Goal: Task Accomplishment & Management: Manage account settings

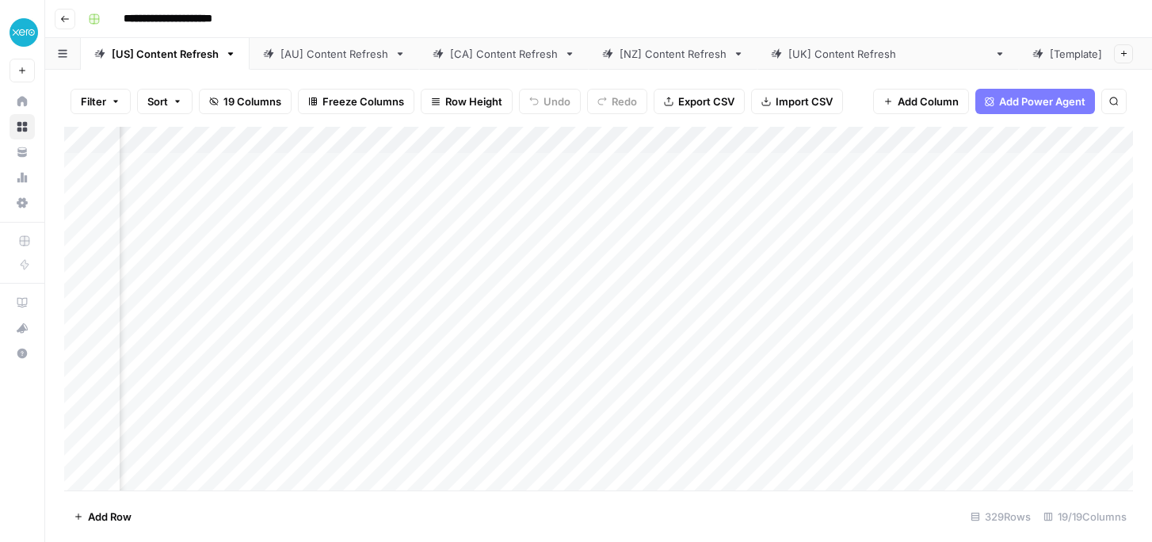
scroll to position [0, 1526]
click at [655, 25] on div "**********" at bounding box center [609, 18] width 1054 height 25
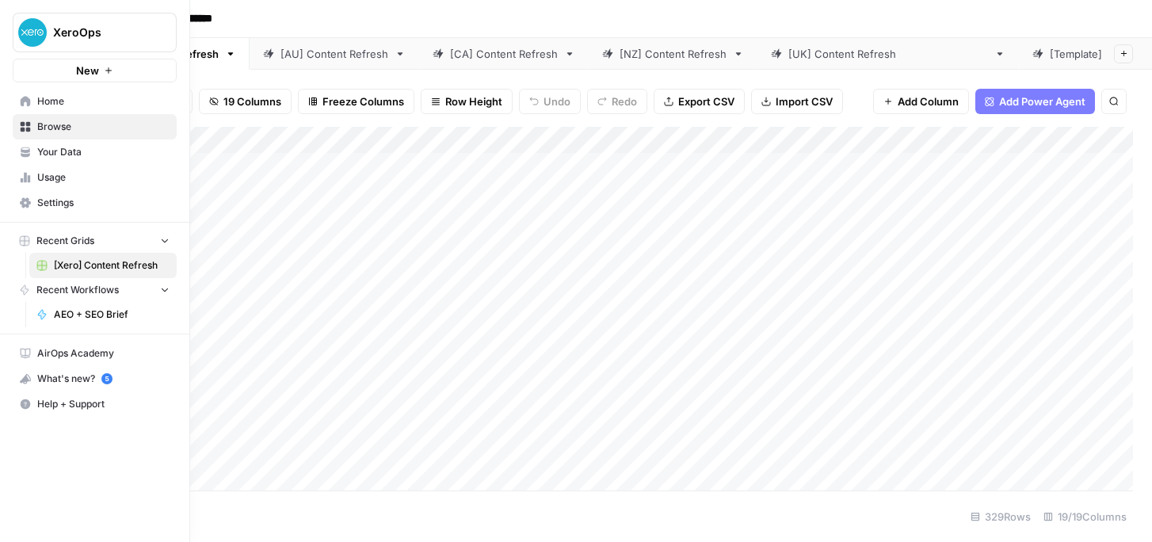
click at [44, 104] on span "Home" at bounding box center [103, 101] width 132 height 14
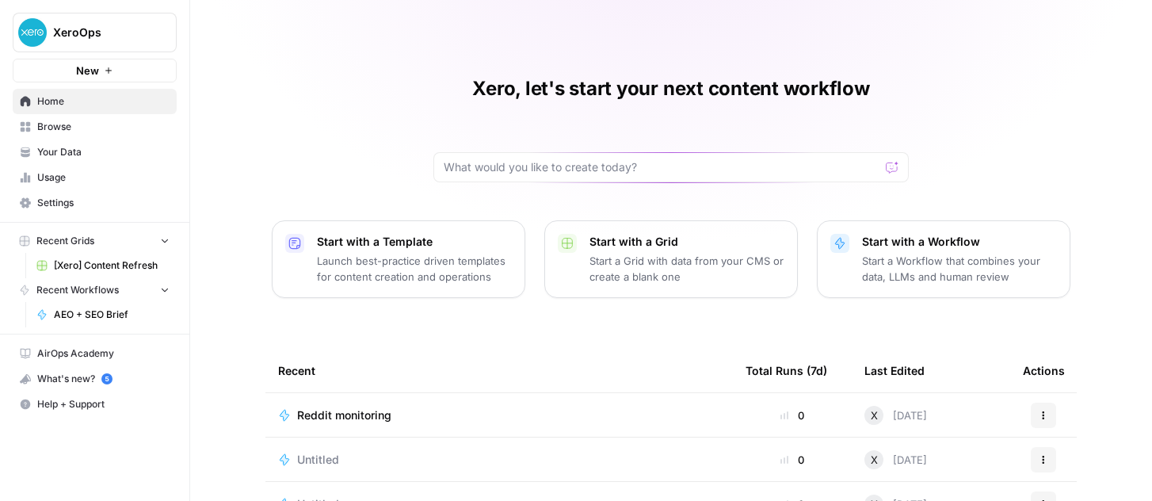
click at [79, 353] on span "AirOps Academy" at bounding box center [103, 353] width 132 height 14
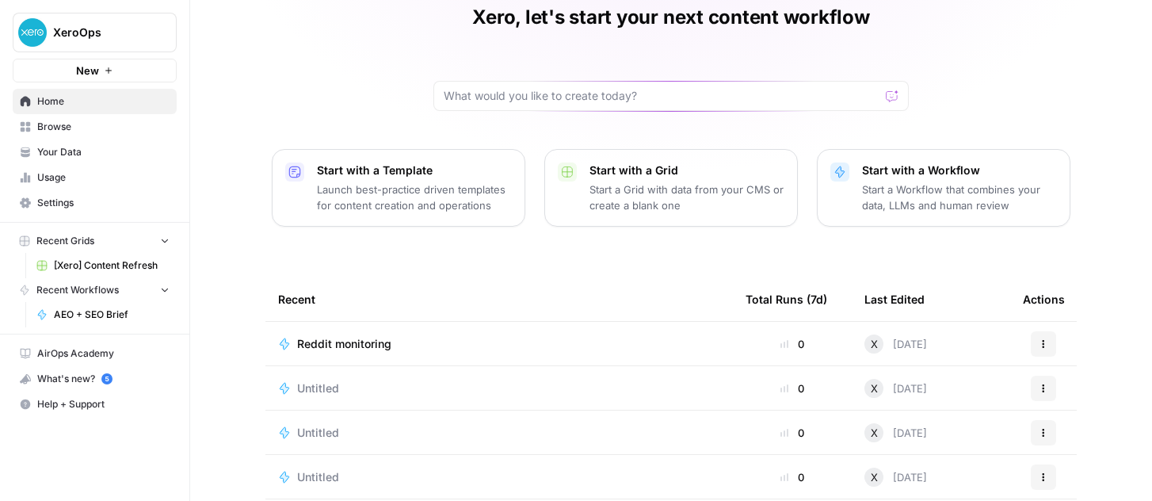
scroll to position [57, 0]
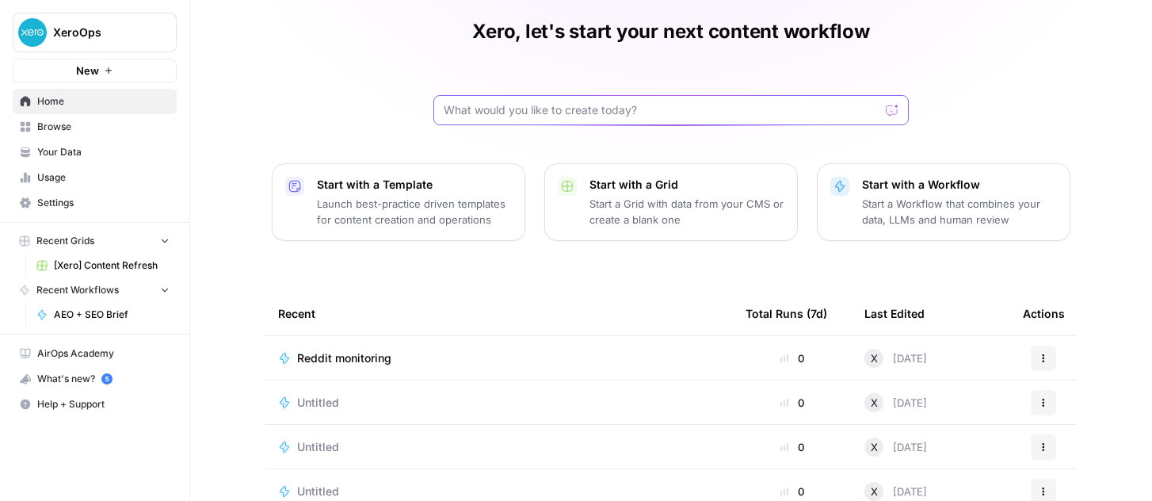
click at [504, 112] on input "text" at bounding box center [662, 110] width 436 height 16
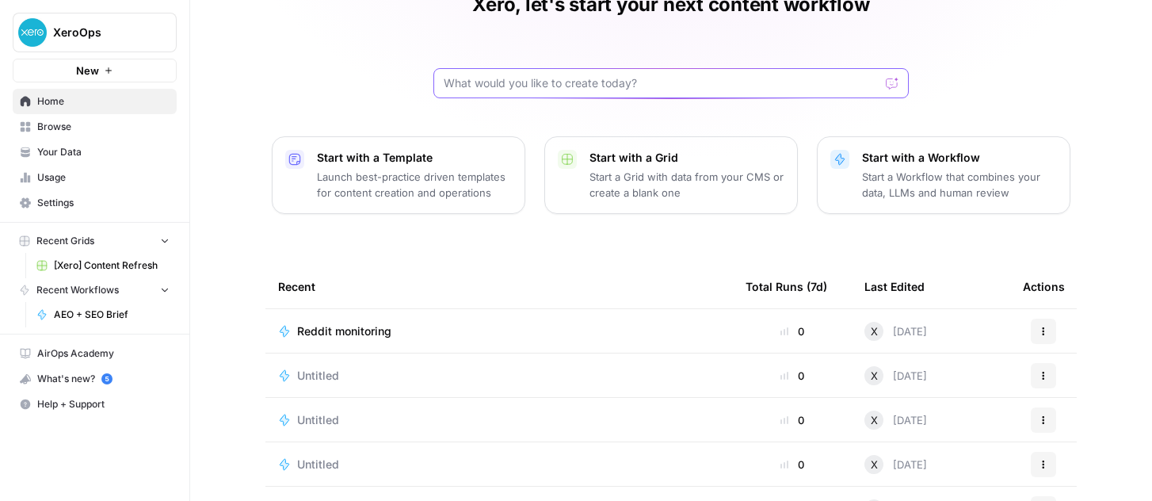
scroll to position [127, 0]
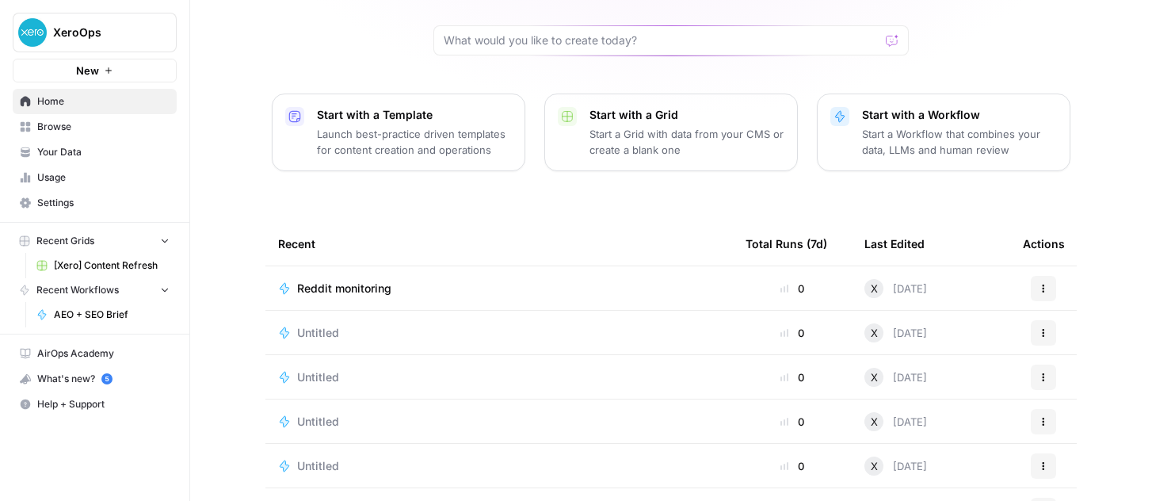
click at [325, 330] on span "Untitled" at bounding box center [318, 333] width 42 height 16
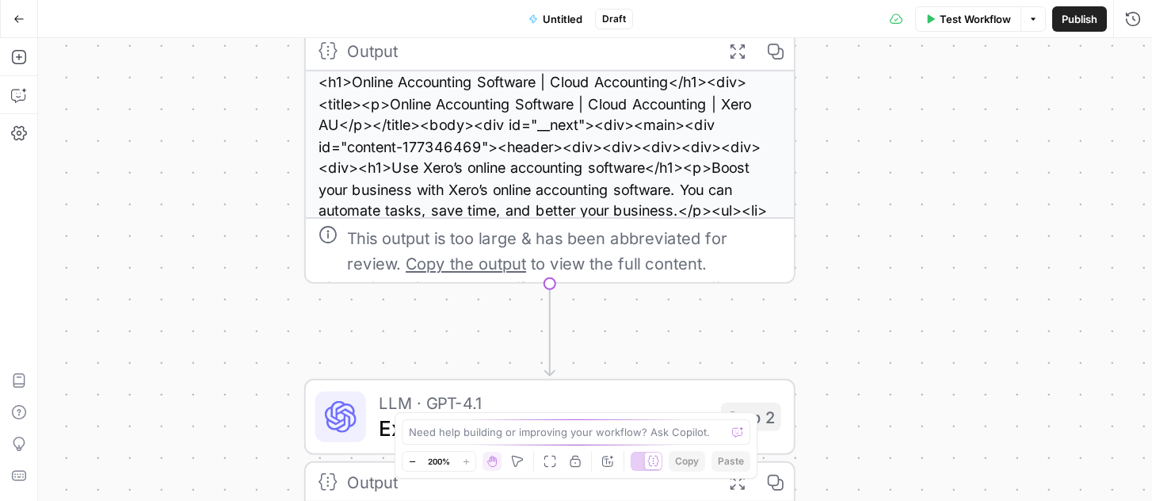
scroll to position [118, 0]
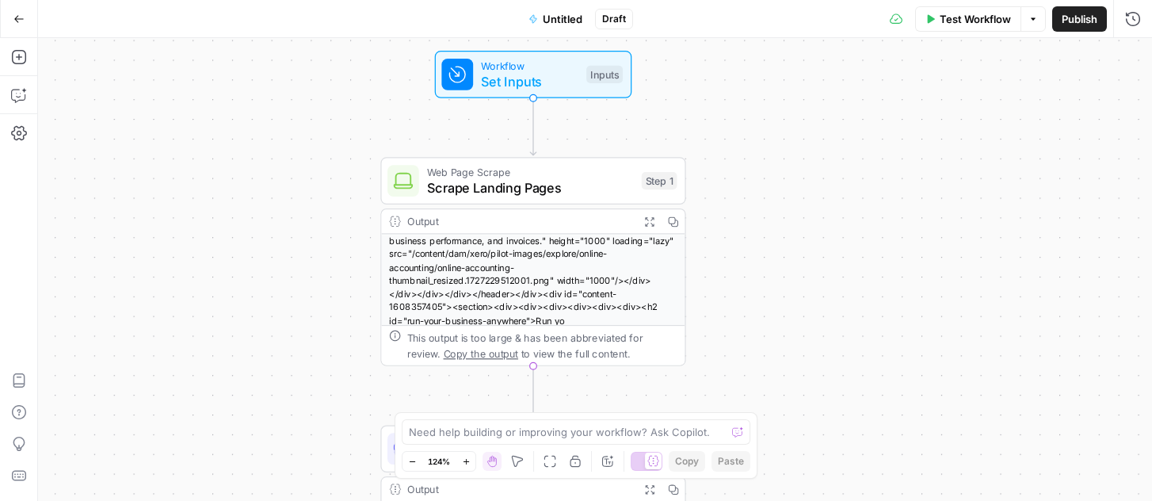
click at [19, 22] on icon "button" at bounding box center [18, 18] width 11 height 11
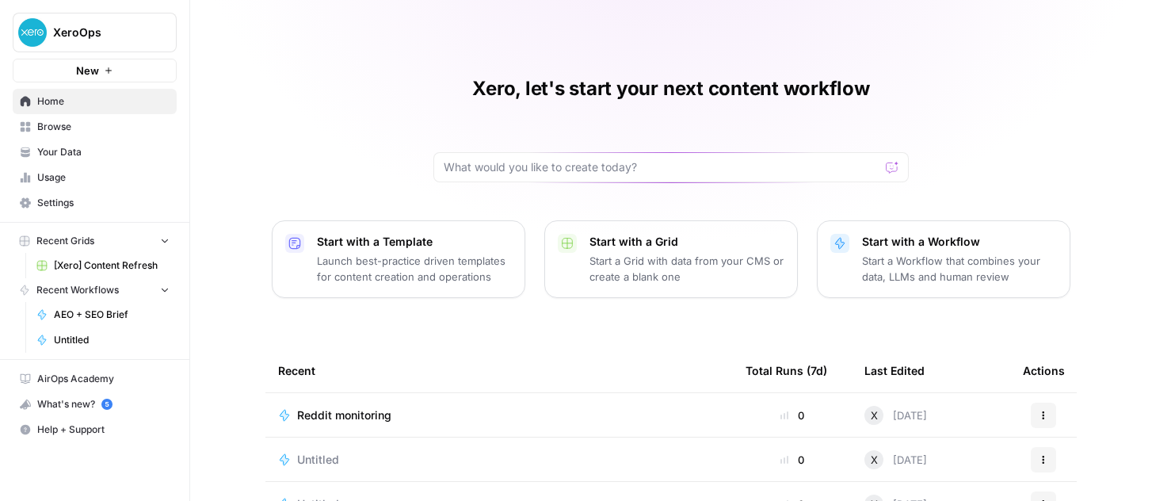
click at [95, 70] on span "New" at bounding box center [87, 71] width 23 height 16
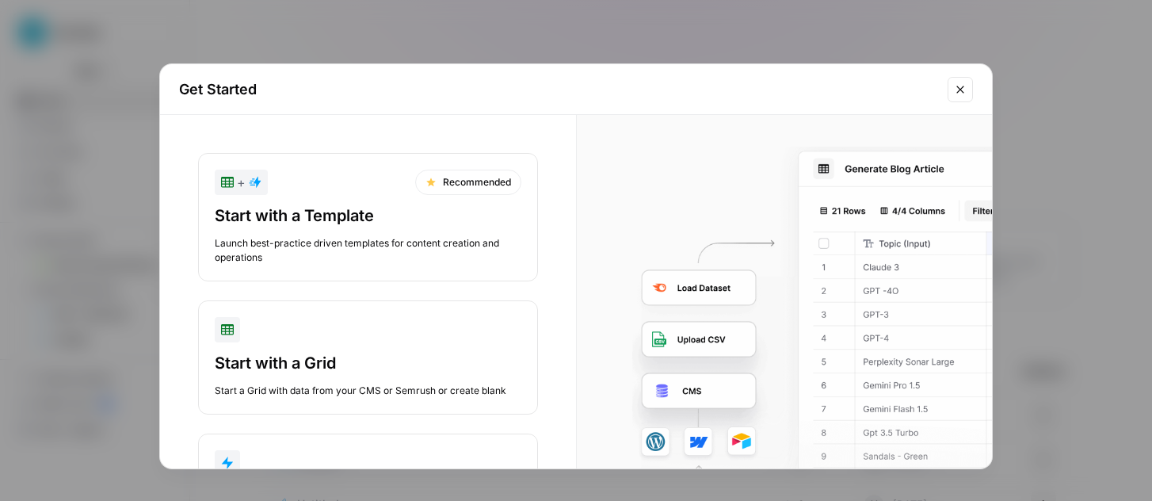
scroll to position [117, 0]
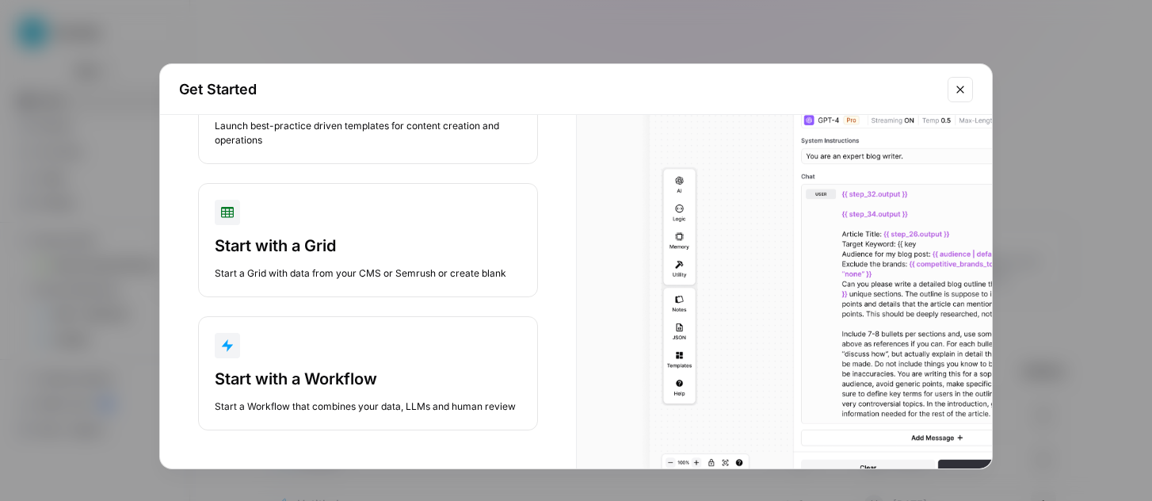
click at [310, 368] on div "Start with a Workflow" at bounding box center [368, 379] width 307 height 22
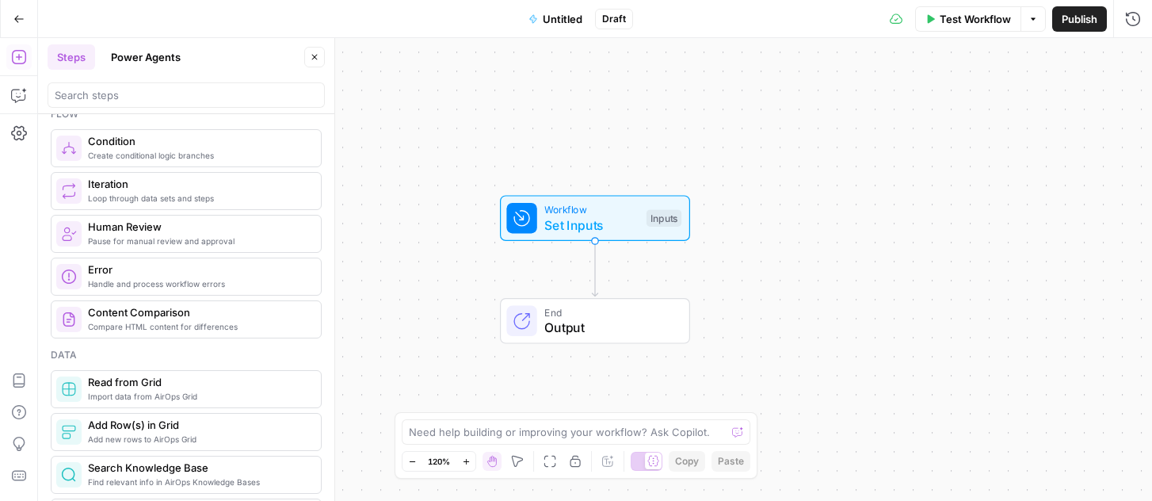
scroll to position [533, 0]
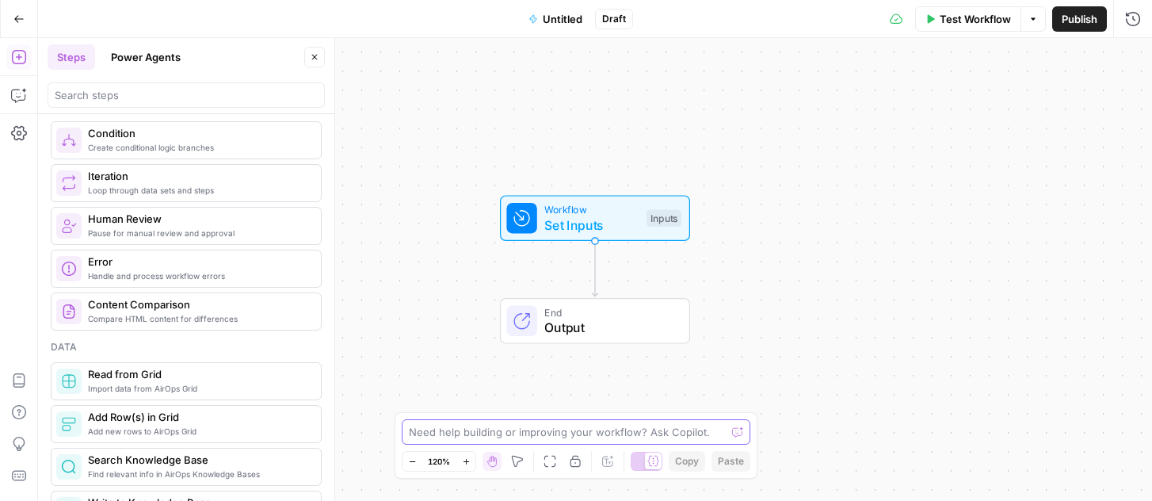
click at [495, 437] on textarea at bounding box center [567, 432] width 317 height 16
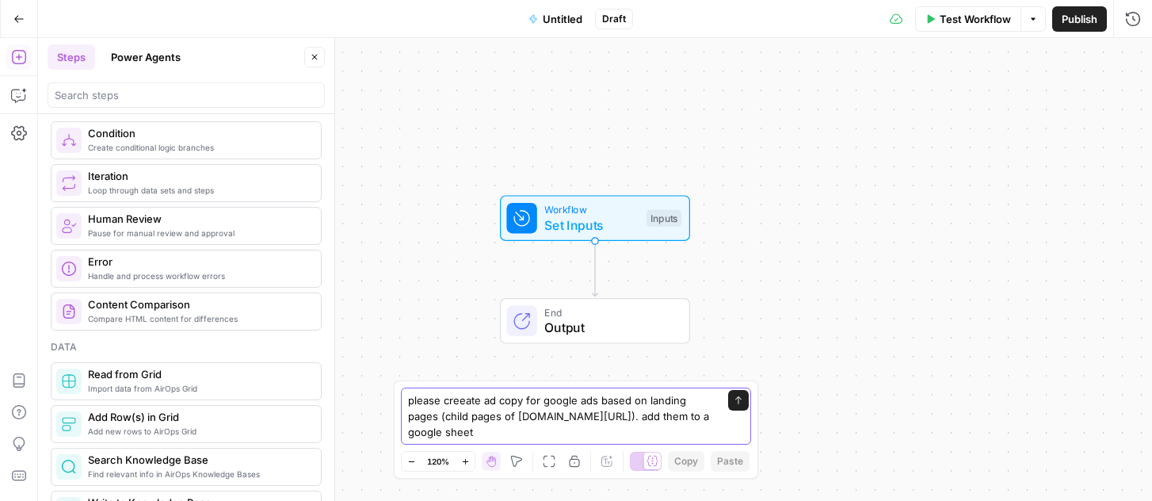
click at [593, 416] on textarea "please creeate ad copy for google ads based on landing pages (child pages of [D…" at bounding box center [560, 416] width 304 height 48
click at [564, 432] on textarea "please creeate ad copy for google ads based on landing pages (child pages of [D…" at bounding box center [560, 416] width 304 height 48
type textarea "please creeate ad copy for google ads based on landing pages (child pages of [D…"
click at [739, 398] on icon "submit" at bounding box center [738, 400] width 10 height 10
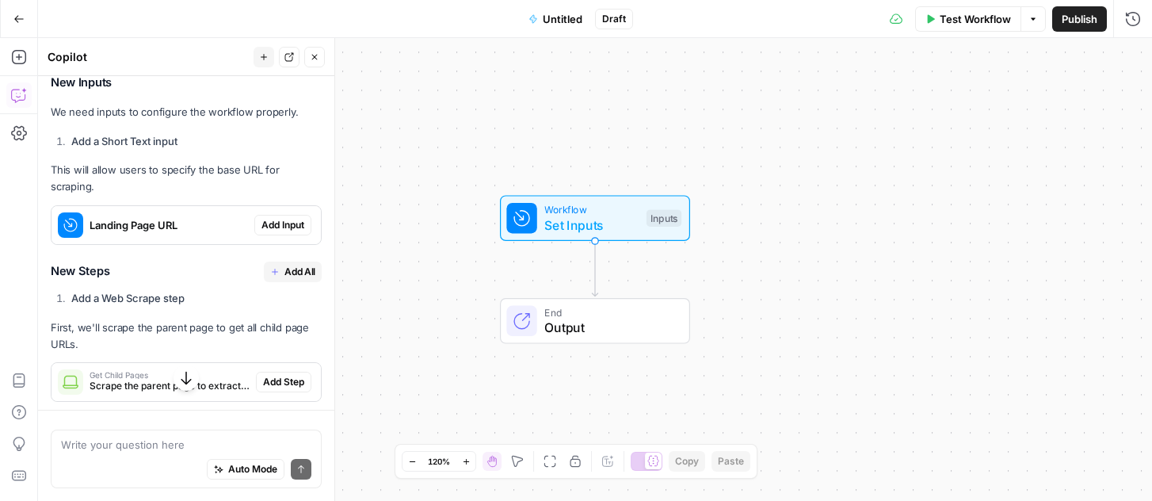
scroll to position [317, 0]
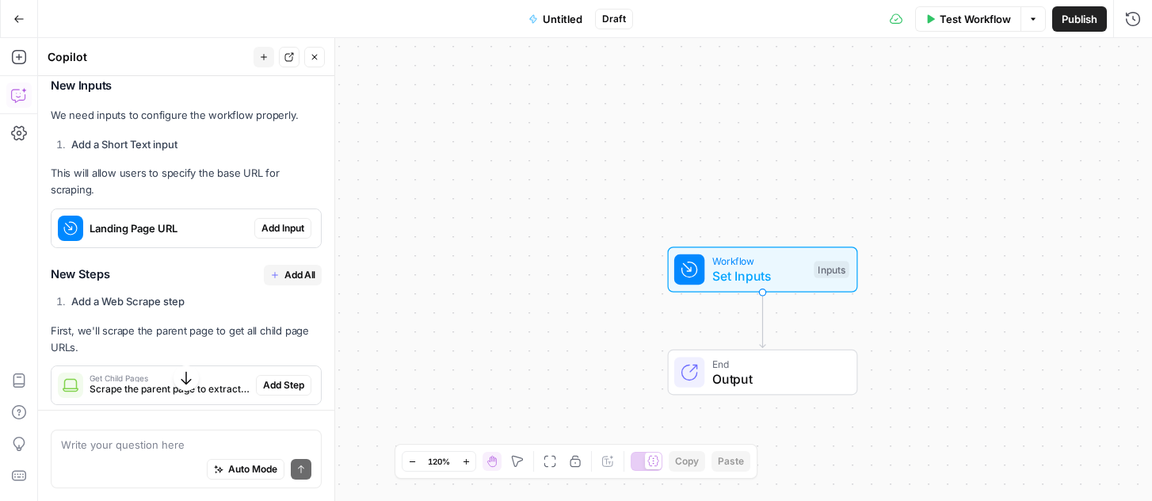
click at [297, 268] on span "Add All" at bounding box center [299, 275] width 31 height 14
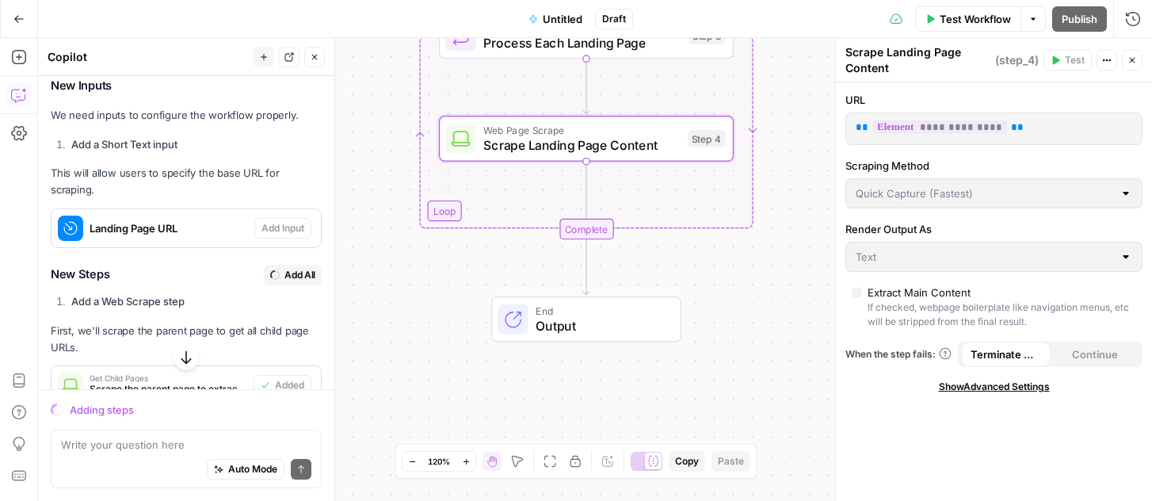
click at [970, 22] on span "Test Workflow" at bounding box center [974, 19] width 71 height 16
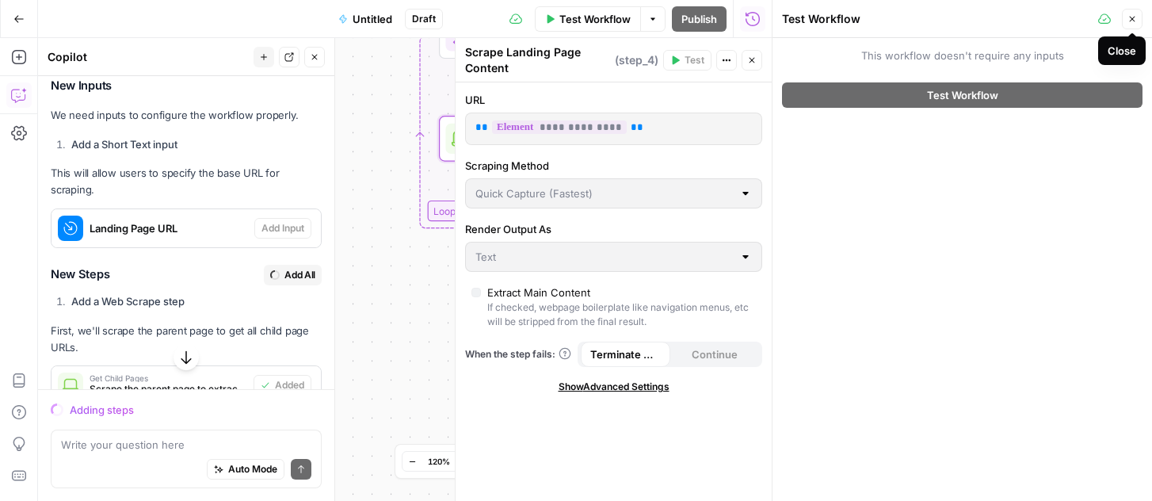
click at [1128, 20] on icon "button" at bounding box center [1132, 19] width 10 height 10
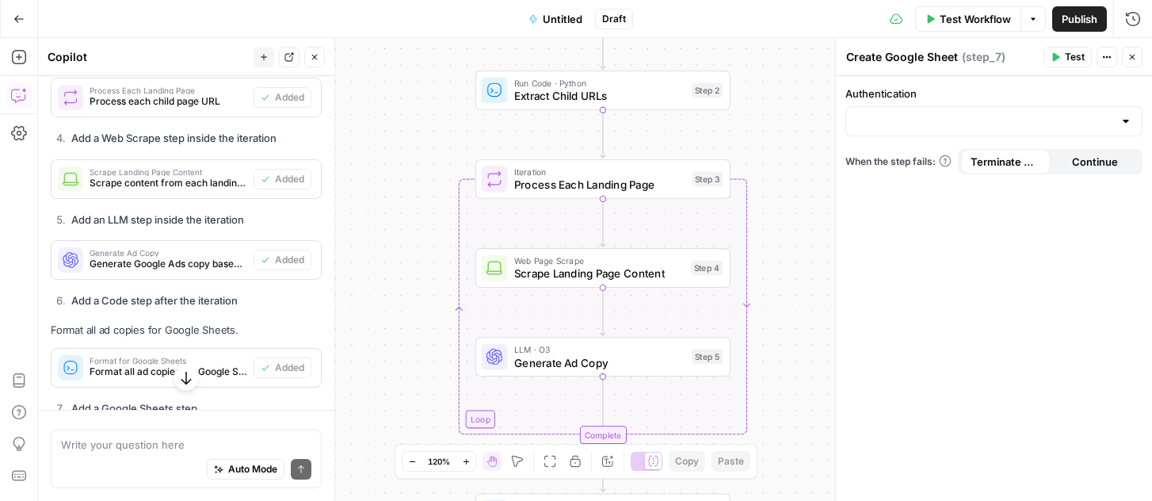
scroll to position [1287, 0]
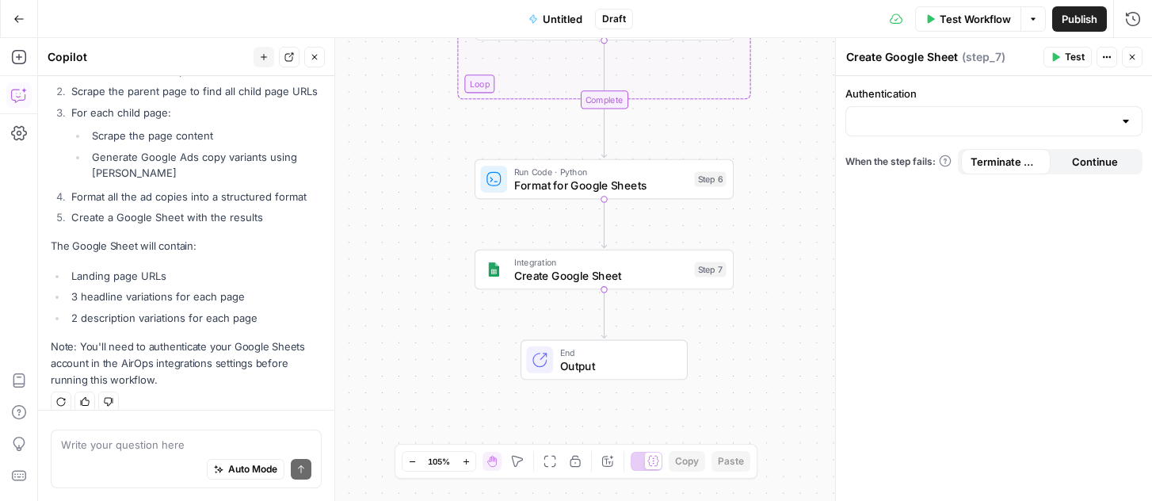
click at [123, 455] on div "Auto Mode Send" at bounding box center [186, 469] width 250 height 35
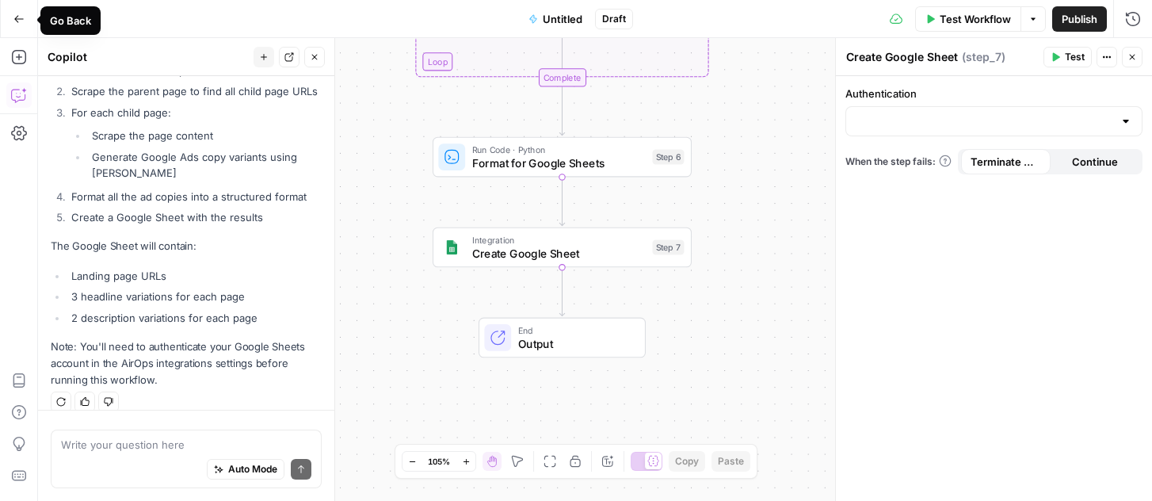
click at [16, 20] on icon "button" at bounding box center [19, 18] width 10 height 7
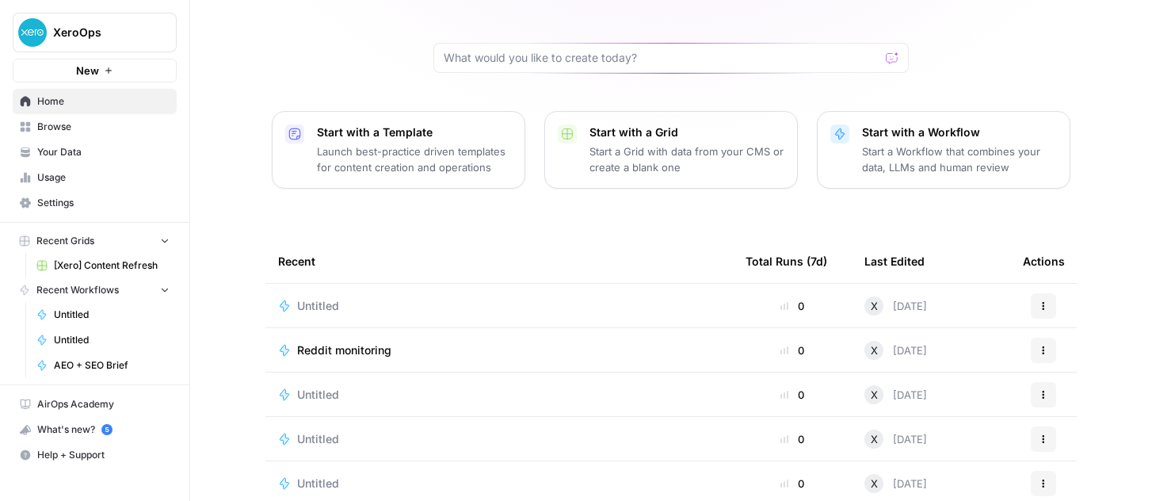
scroll to position [160, 0]
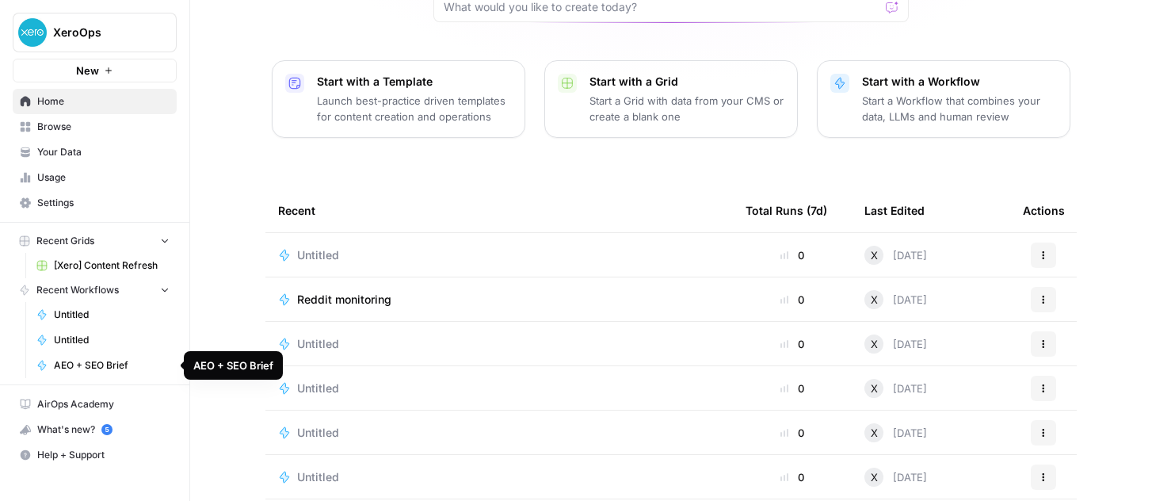
click at [109, 364] on span "AEO + SEO Brief" at bounding box center [112, 365] width 116 height 14
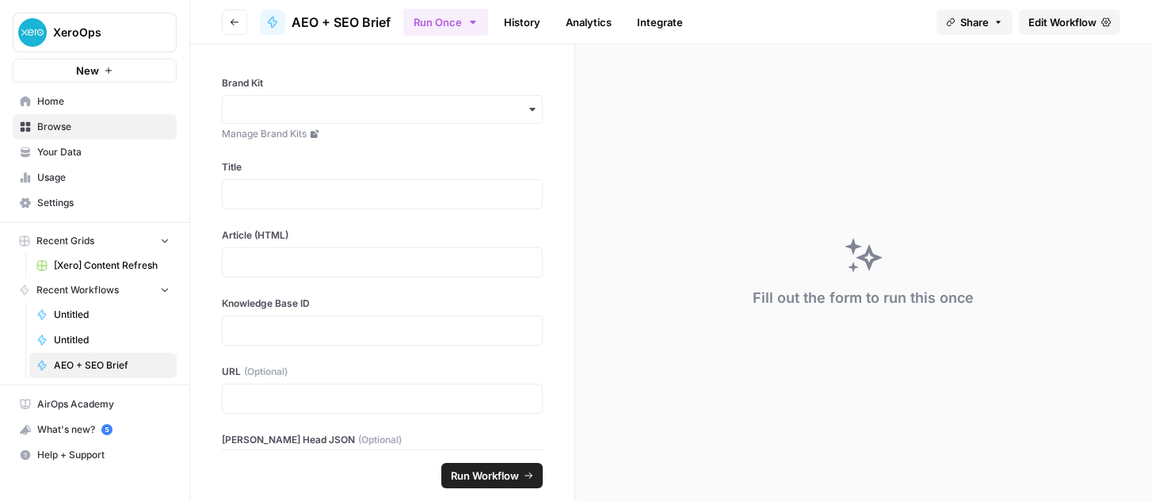
click at [115, 261] on span "[Xero] Content Refresh" at bounding box center [112, 265] width 116 height 14
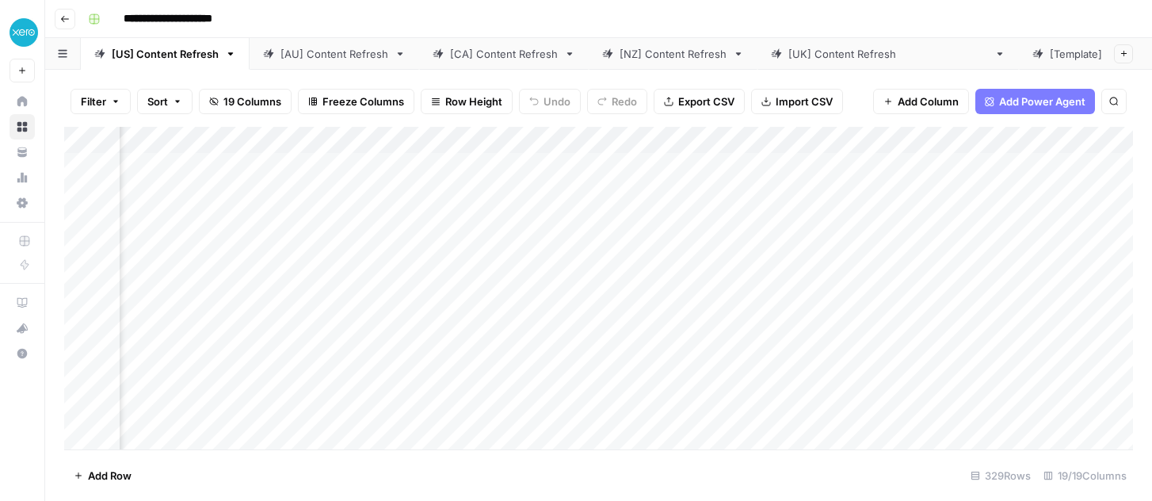
scroll to position [0, 448]
click at [631, 166] on div "Add Column" at bounding box center [598, 288] width 1069 height 322
click at [655, 163] on div "Add Column" at bounding box center [598, 288] width 1069 height 322
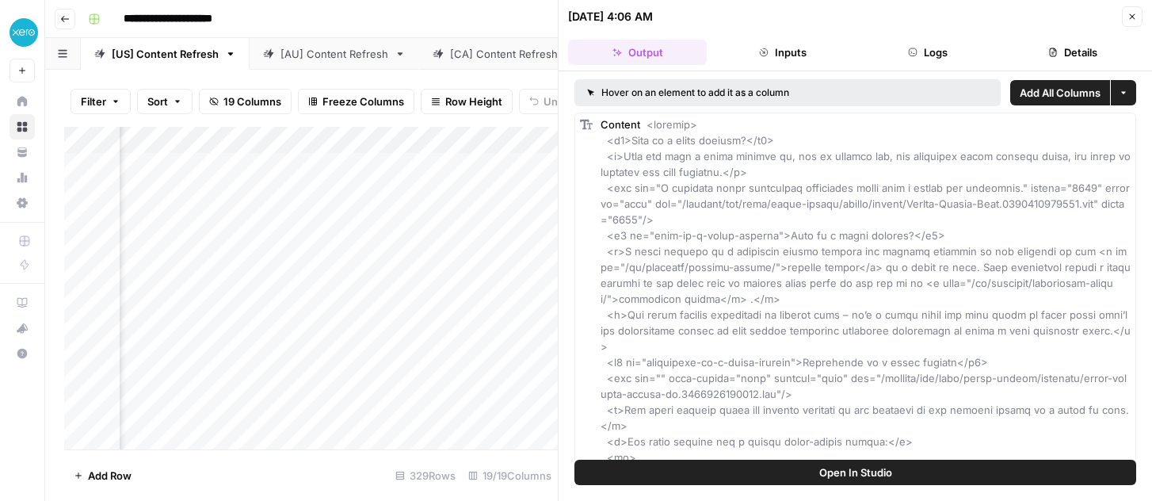
click at [1135, 15] on icon "button" at bounding box center [1132, 17] width 10 height 10
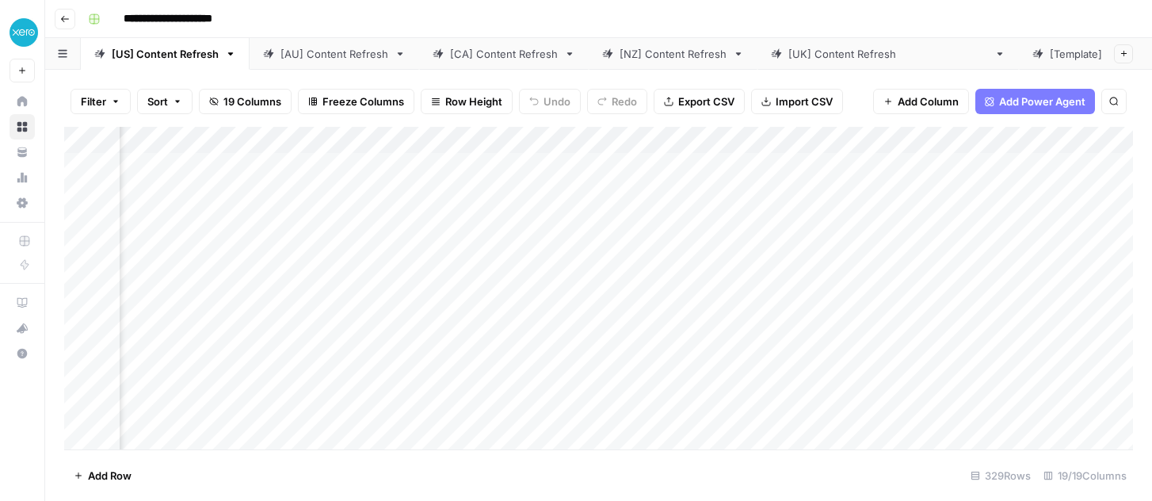
scroll to position [0, 1444]
click at [668, 168] on div "Add Column" at bounding box center [598, 288] width 1069 height 322
click at [703, 166] on div "Add Column" at bounding box center [598, 288] width 1069 height 322
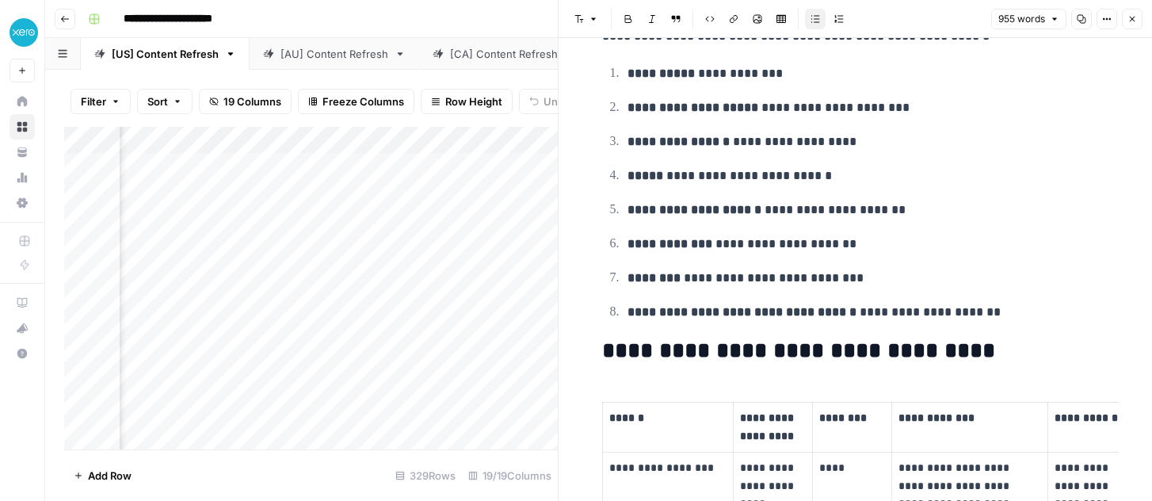
scroll to position [1340, 0]
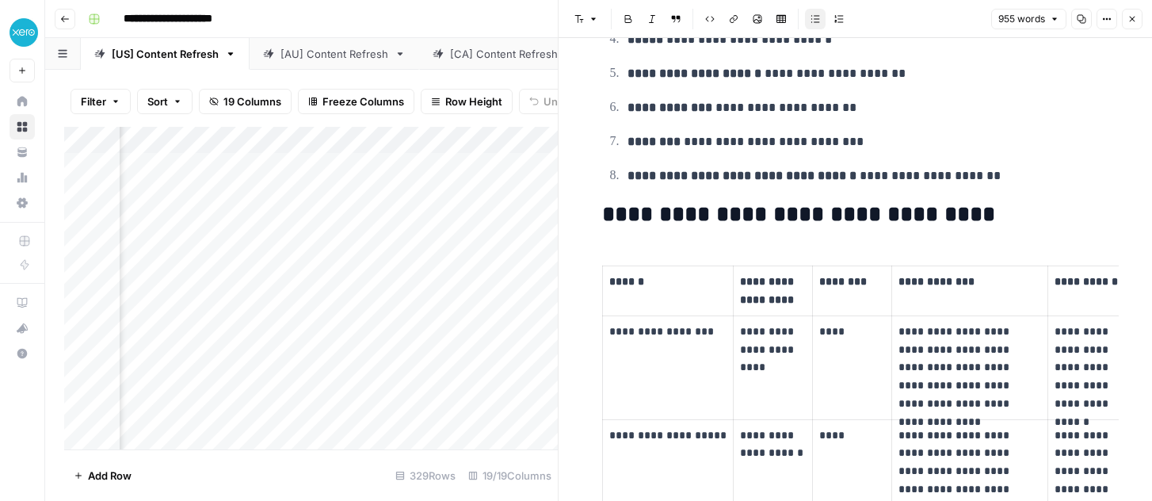
click at [1133, 17] on icon "button" at bounding box center [1132, 19] width 10 height 10
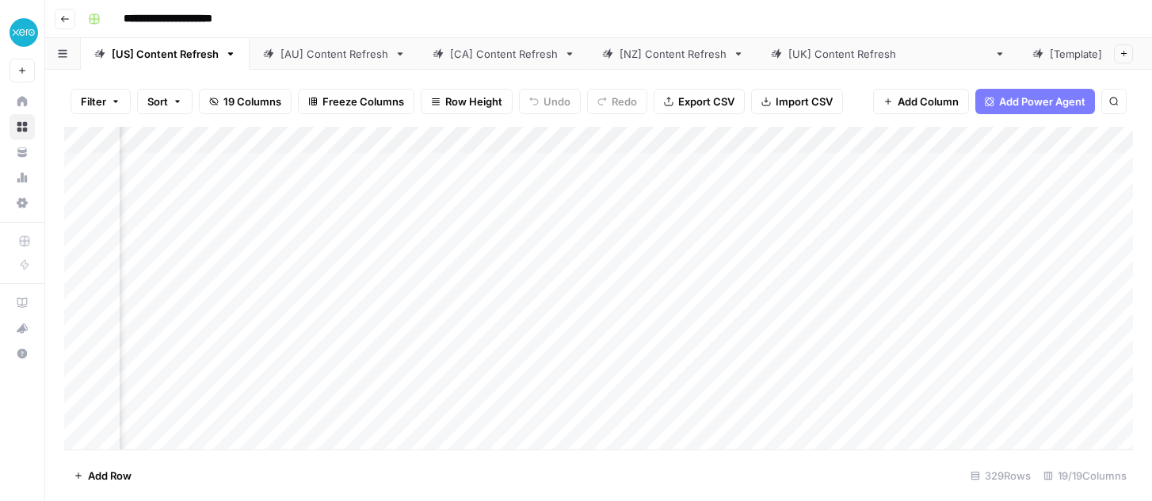
click at [67, 19] on icon "button" at bounding box center [65, 19] width 10 height 10
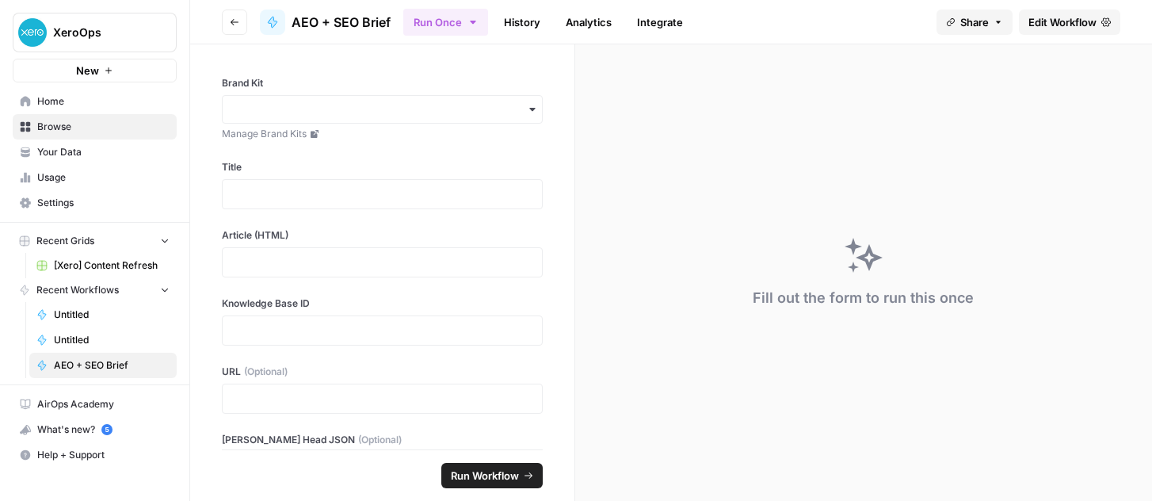
click at [67, 158] on span "Your Data" at bounding box center [103, 152] width 132 height 14
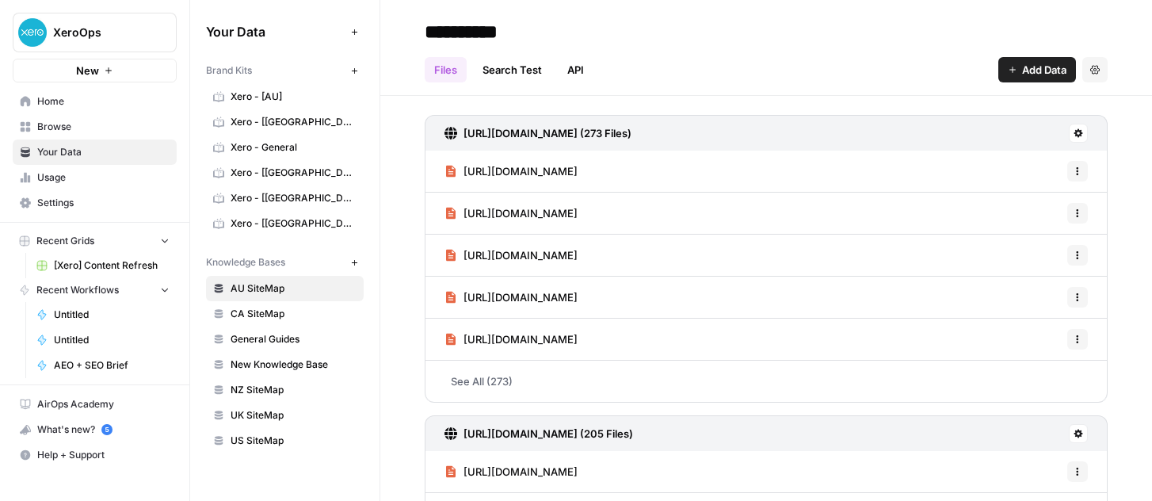
click at [58, 105] on span "Home" at bounding box center [103, 101] width 132 height 14
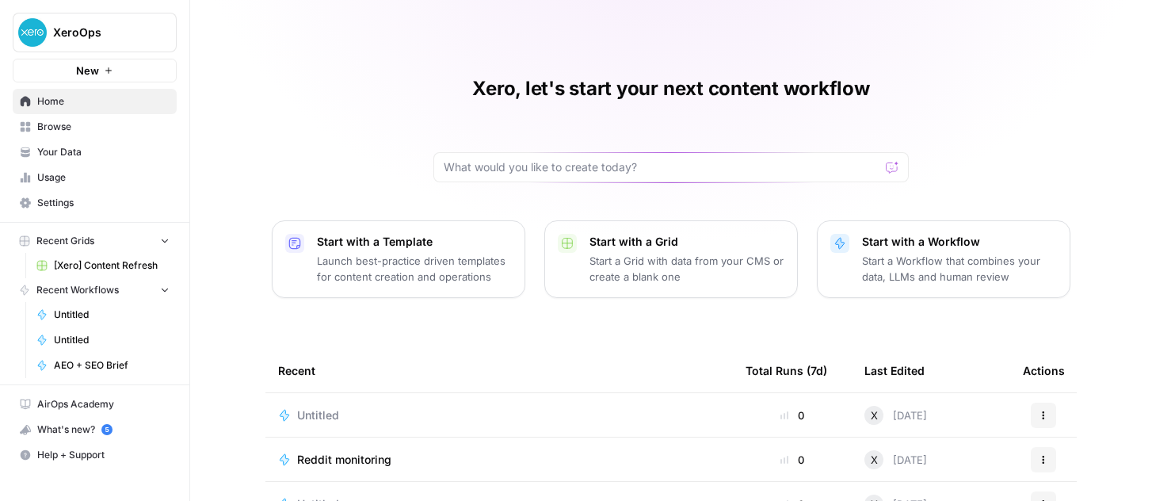
click at [878, 234] on p "Start with a Workflow" at bounding box center [959, 242] width 195 height 16
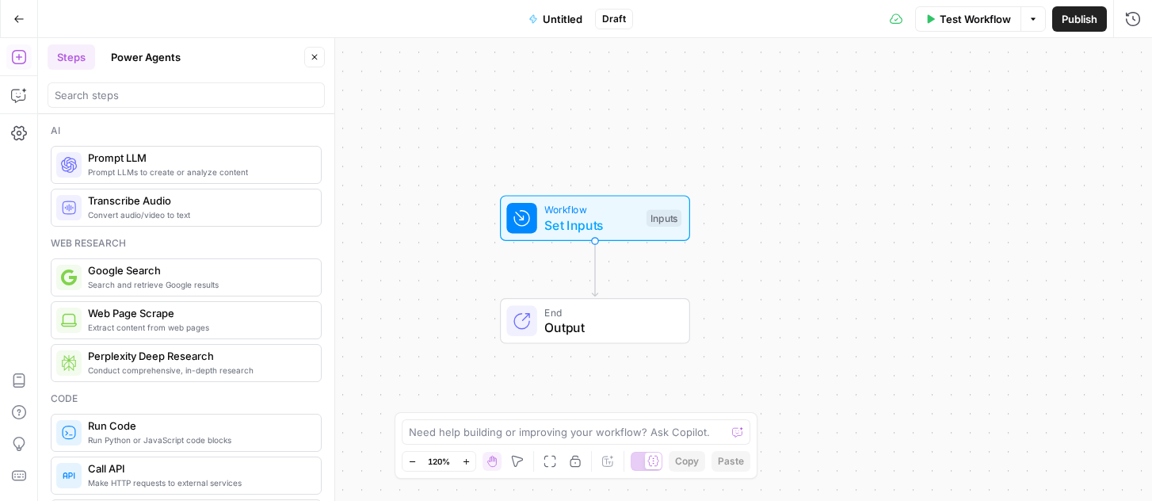
click at [139, 60] on button "Power Agents" at bounding box center [145, 56] width 89 height 25
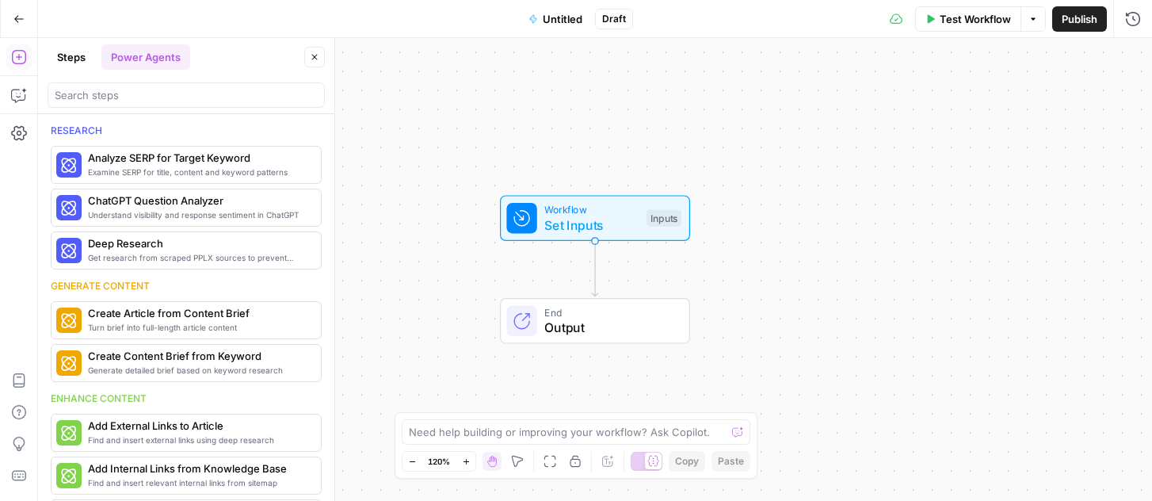
click at [20, 11] on button "Go Back" at bounding box center [19, 19] width 29 height 29
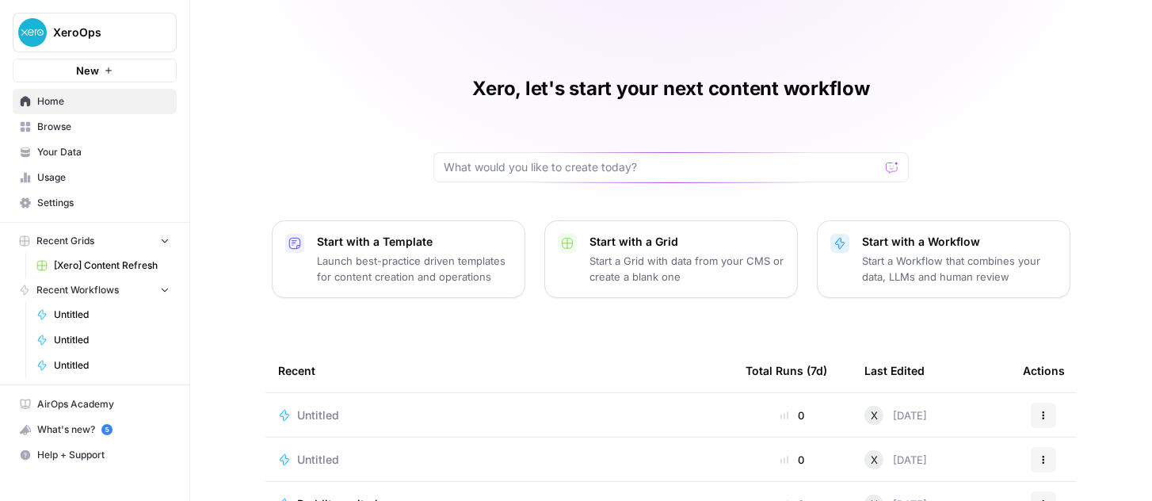
click at [95, 264] on span "[Xero] Content Refresh" at bounding box center [112, 265] width 116 height 14
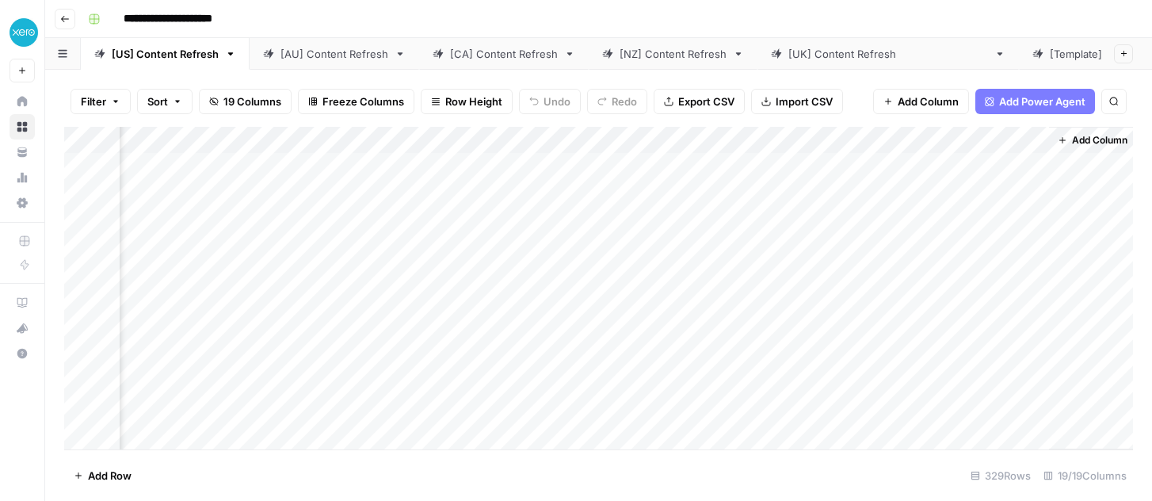
scroll to position [0, 1850]
click at [528, 170] on div "Add Column" at bounding box center [598, 288] width 1069 height 322
click at [579, 169] on div "Add Column" at bounding box center [598, 288] width 1069 height 322
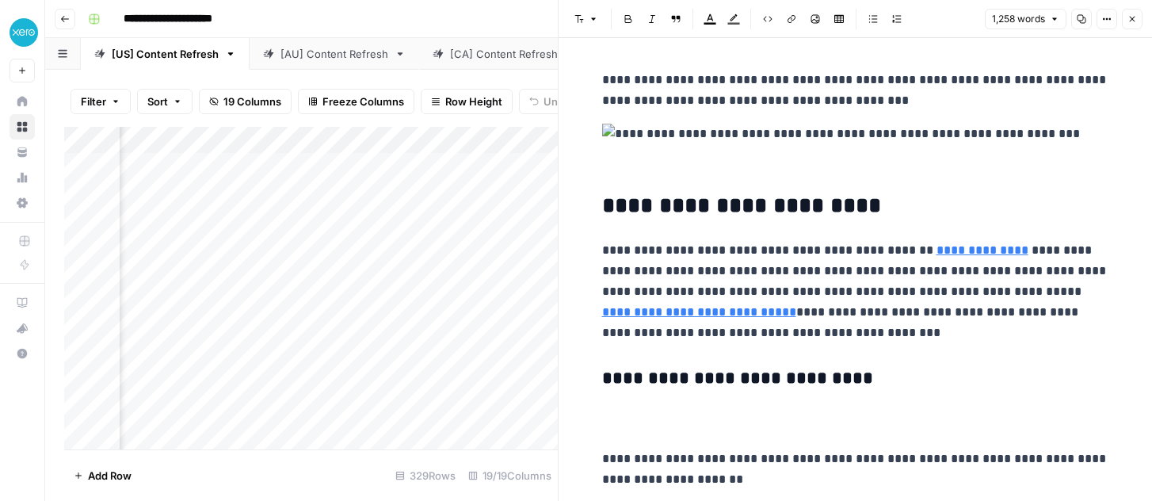
click at [67, 20] on icon "button" at bounding box center [65, 19] width 10 height 10
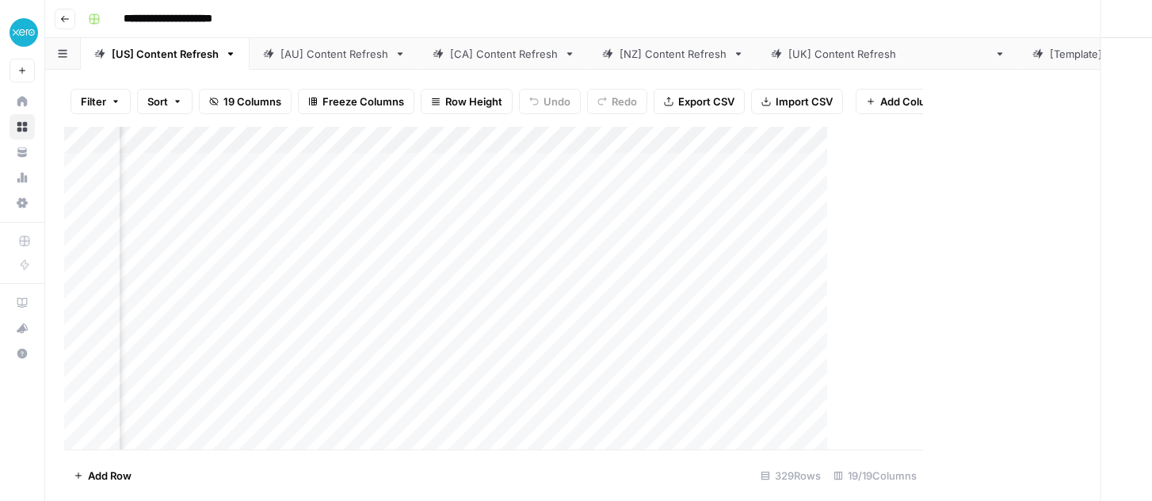
scroll to position [0, 1831]
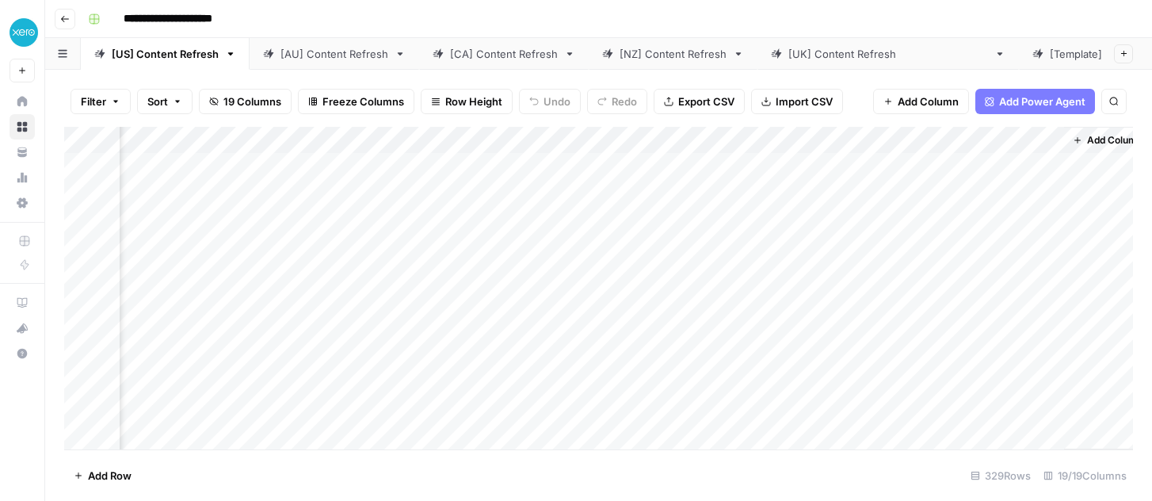
click at [72, 18] on button "Go back" at bounding box center [65, 19] width 21 height 21
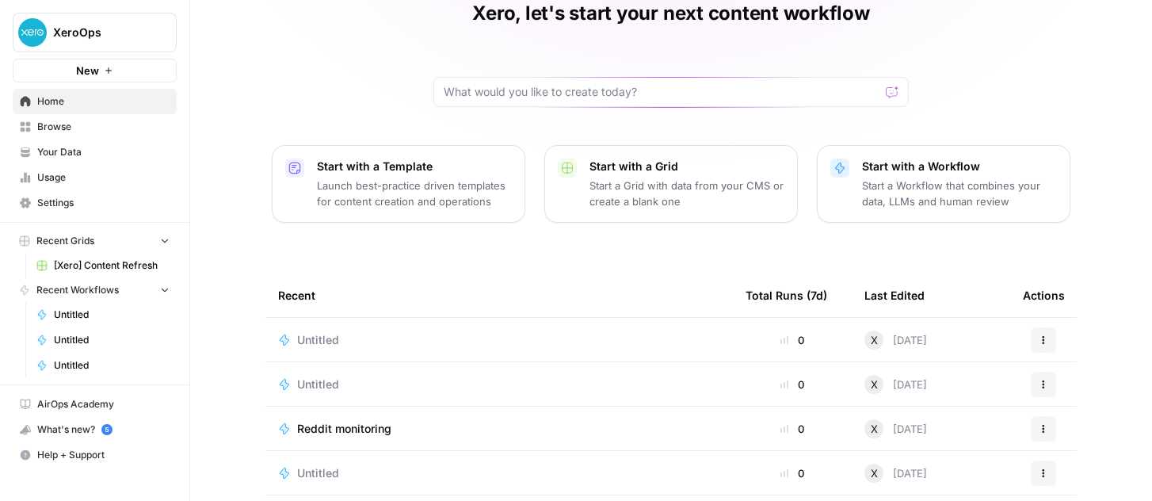
scroll to position [90, 0]
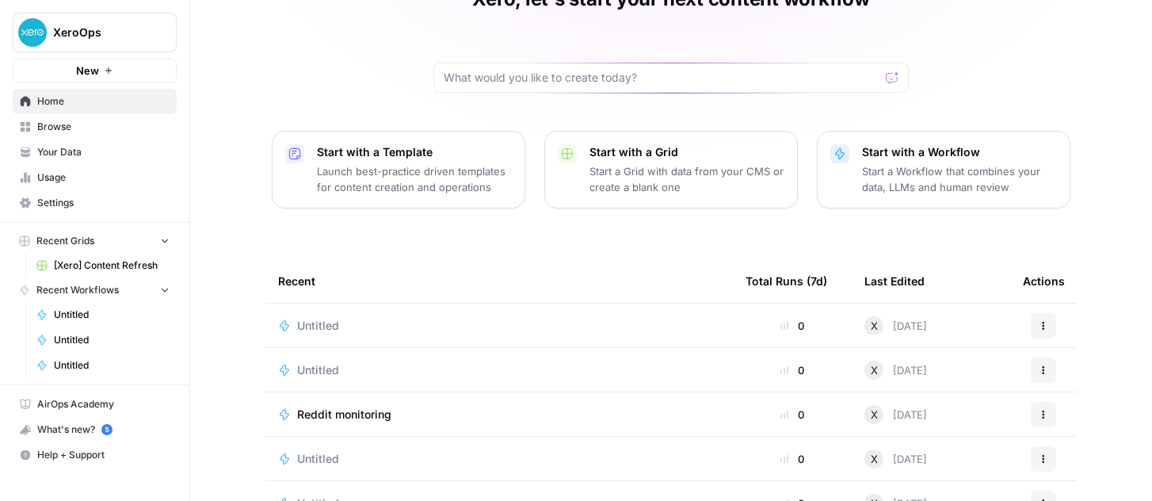
click at [57, 147] on span "Your Data" at bounding box center [103, 152] width 132 height 14
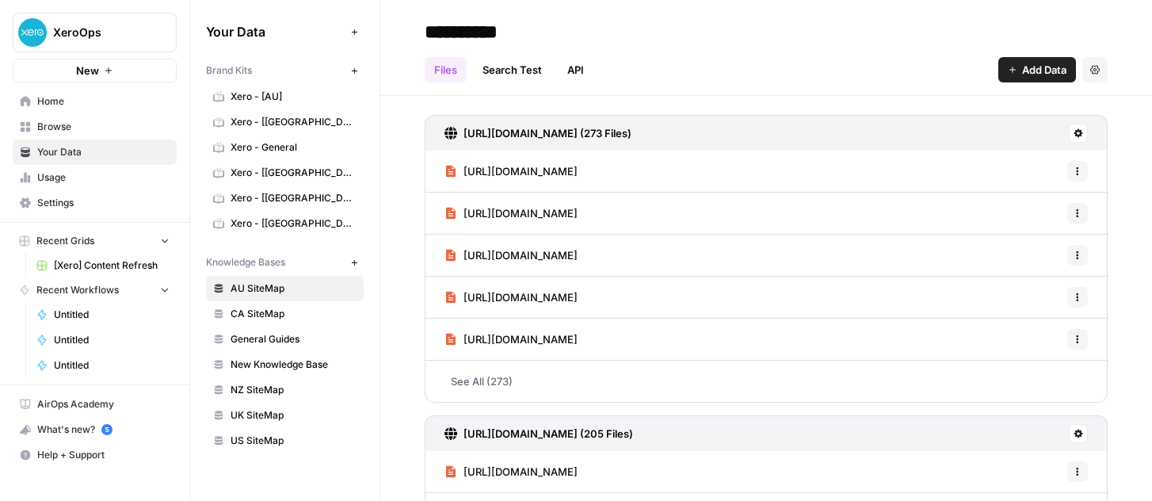
click at [49, 123] on span "Browse" at bounding box center [103, 127] width 132 height 14
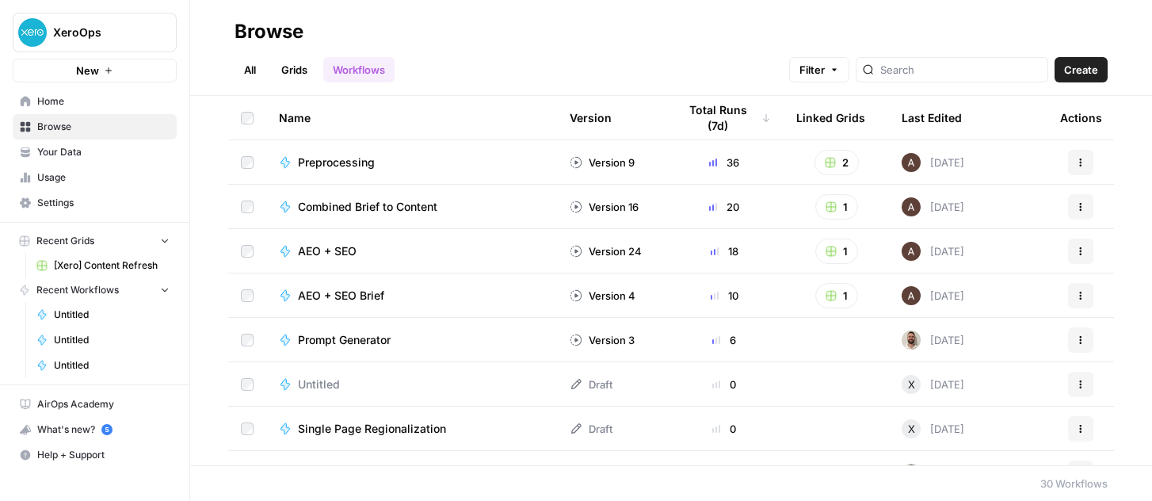
click at [718, 125] on div "Total Runs (7d)" at bounding box center [723, 118] width 93 height 44
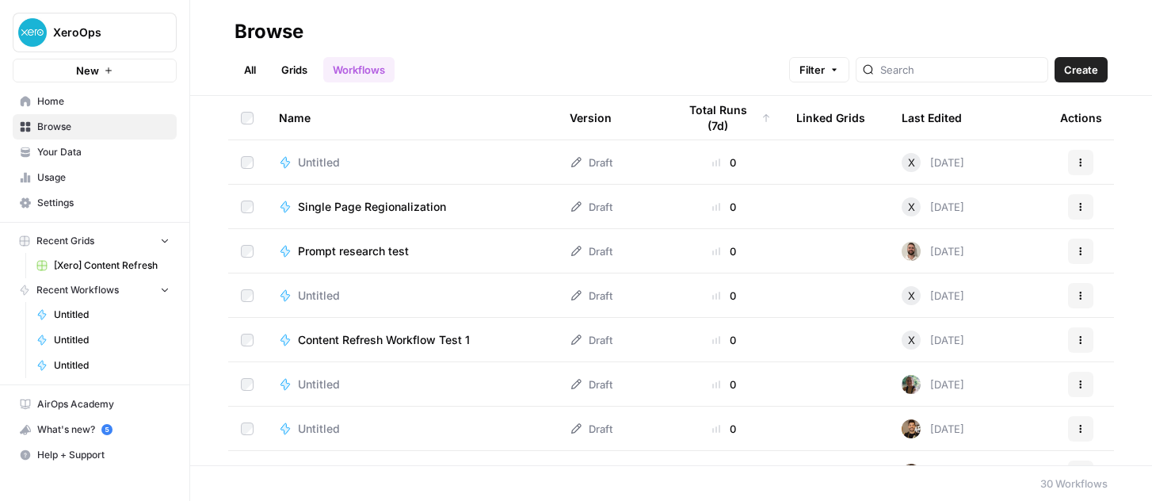
click at [743, 124] on div "Total Runs (7d)" at bounding box center [723, 118] width 93 height 44
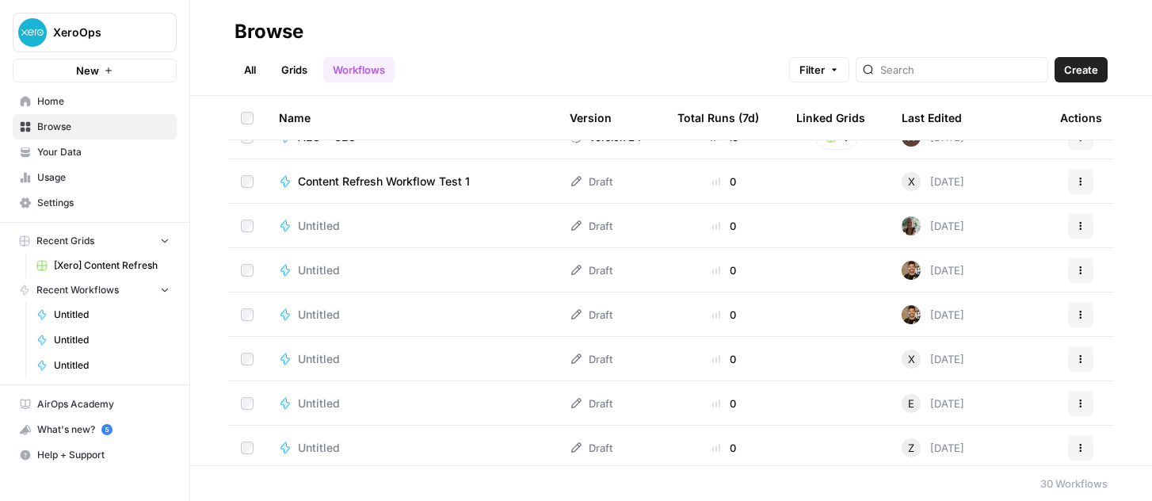
scroll to position [300, 0]
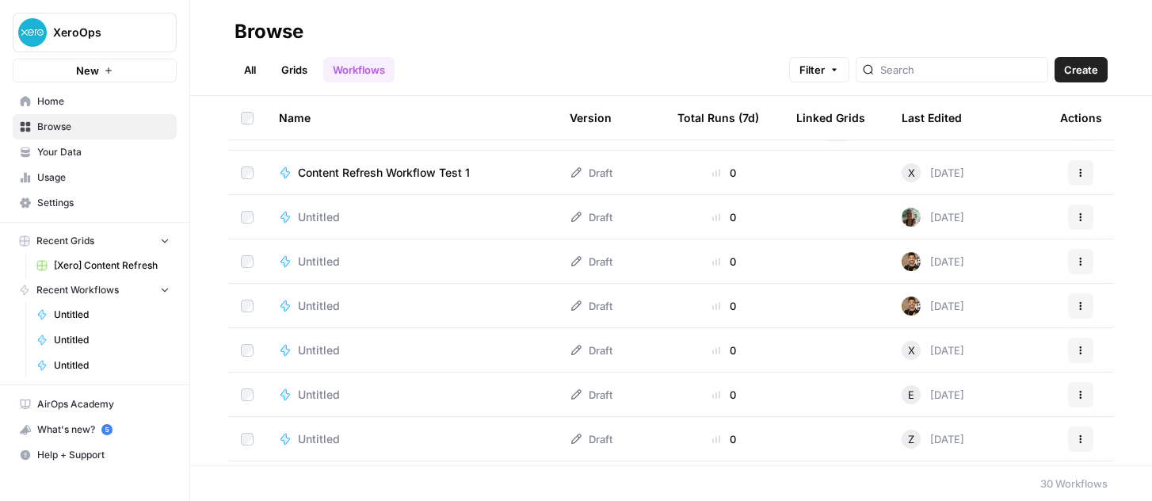
click at [286, 70] on link "Grids" at bounding box center [294, 69] width 45 height 25
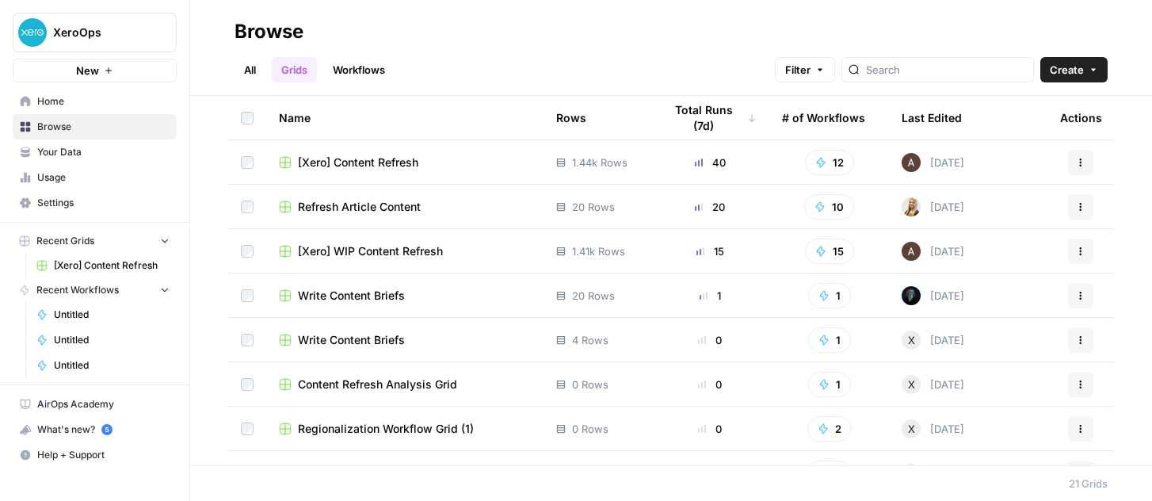
click at [419, 256] on span "[Xero] WIP Content Refresh" at bounding box center [370, 251] width 145 height 16
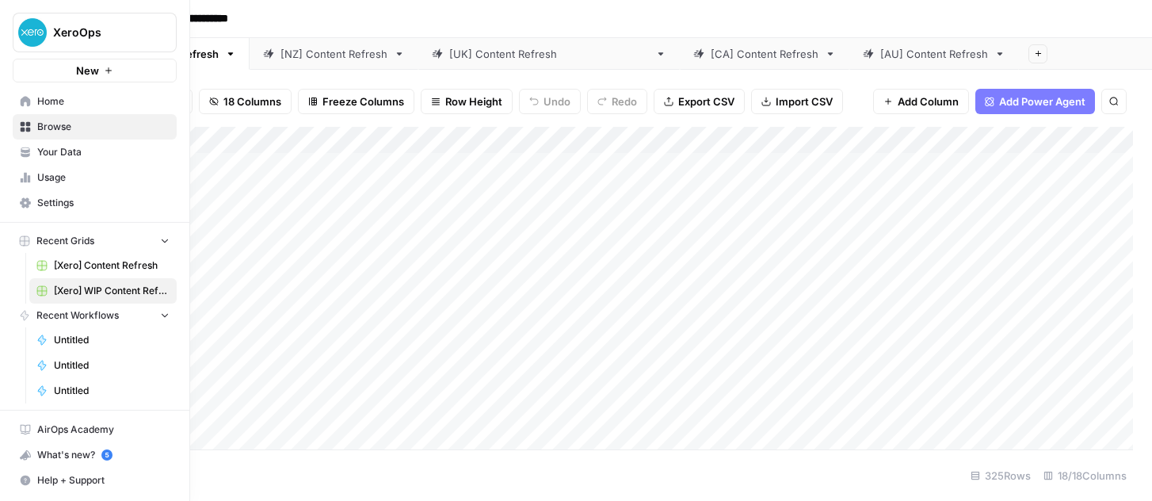
click at [50, 177] on span "Usage" at bounding box center [103, 177] width 132 height 14
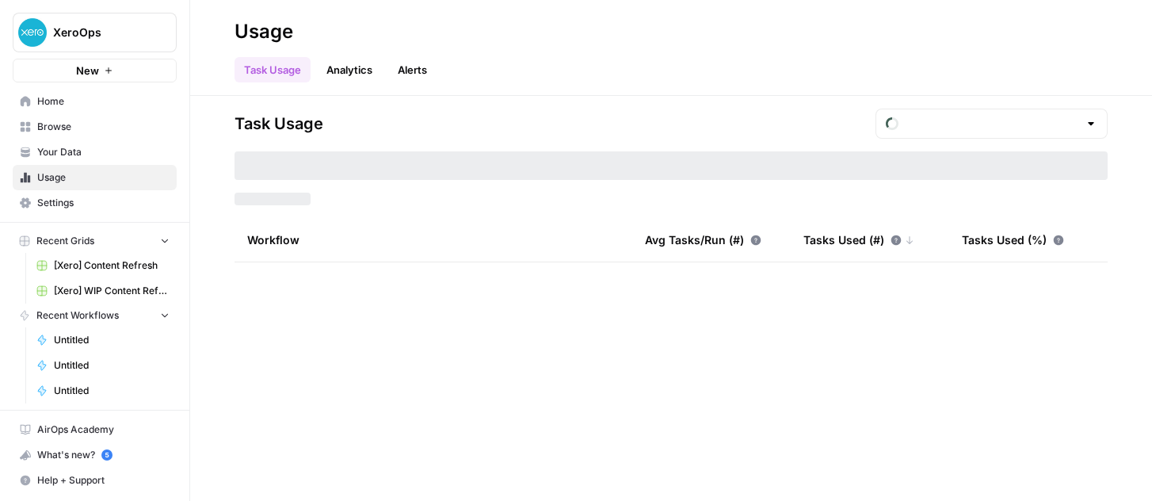
type input "August Tasks"
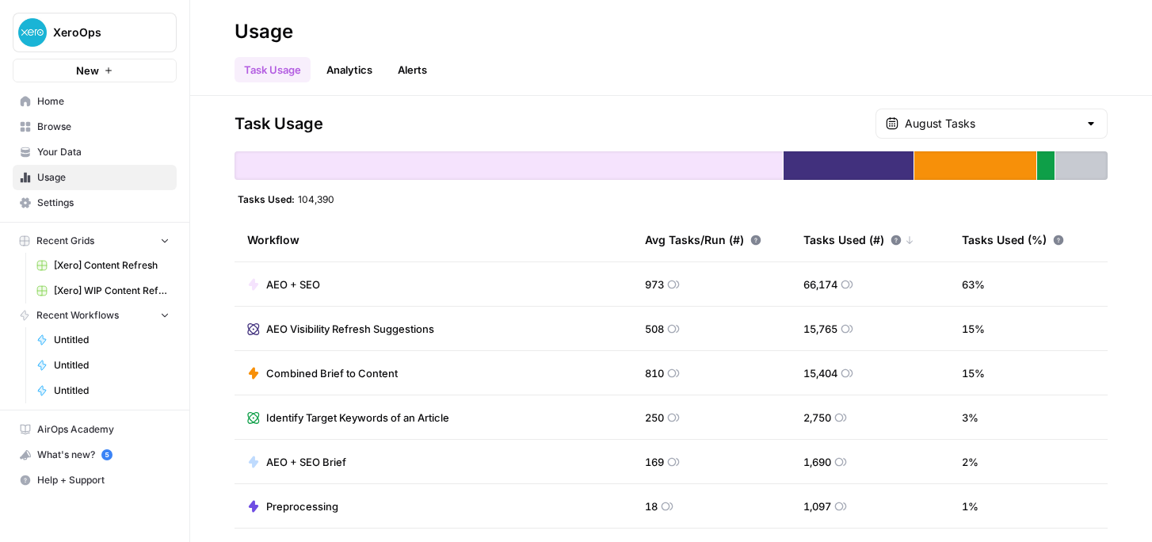
click at [46, 108] on span "Home" at bounding box center [103, 101] width 132 height 14
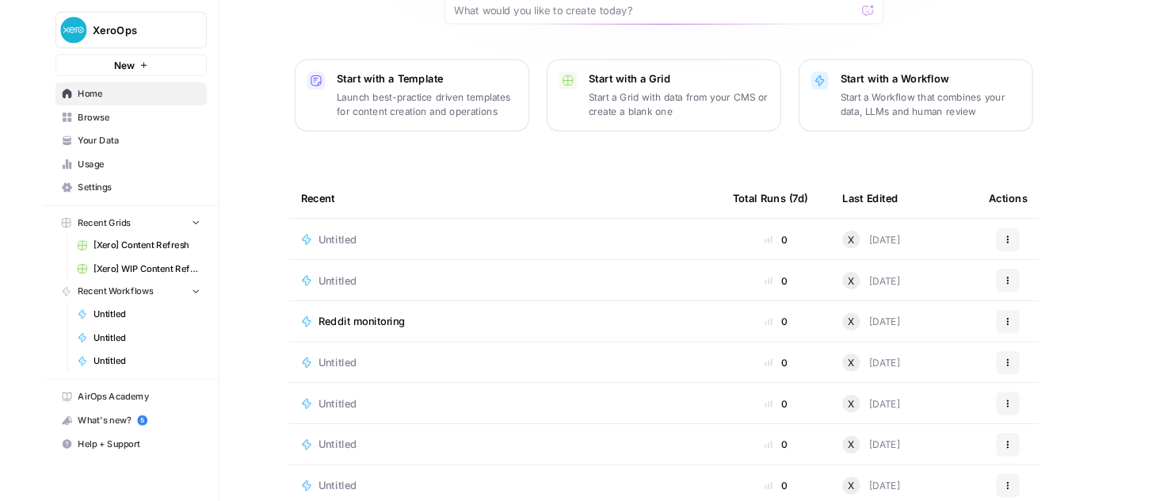
scroll to position [187, 0]
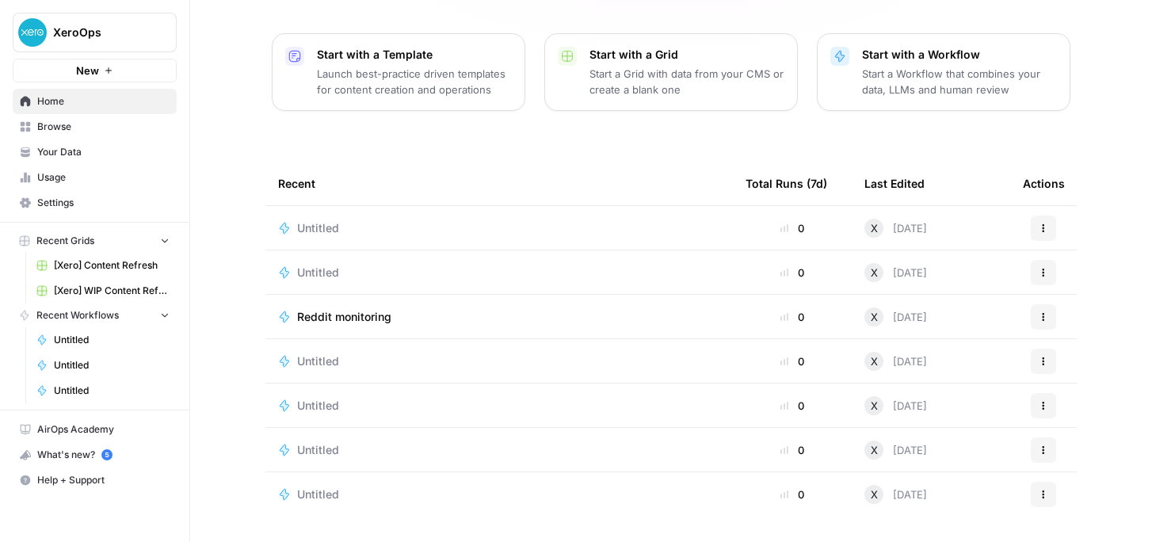
click at [405, 146] on div "Xero, let's start your next content workflow Start with a Template Launch best-…" at bounding box center [671, 177] width 962 height 729
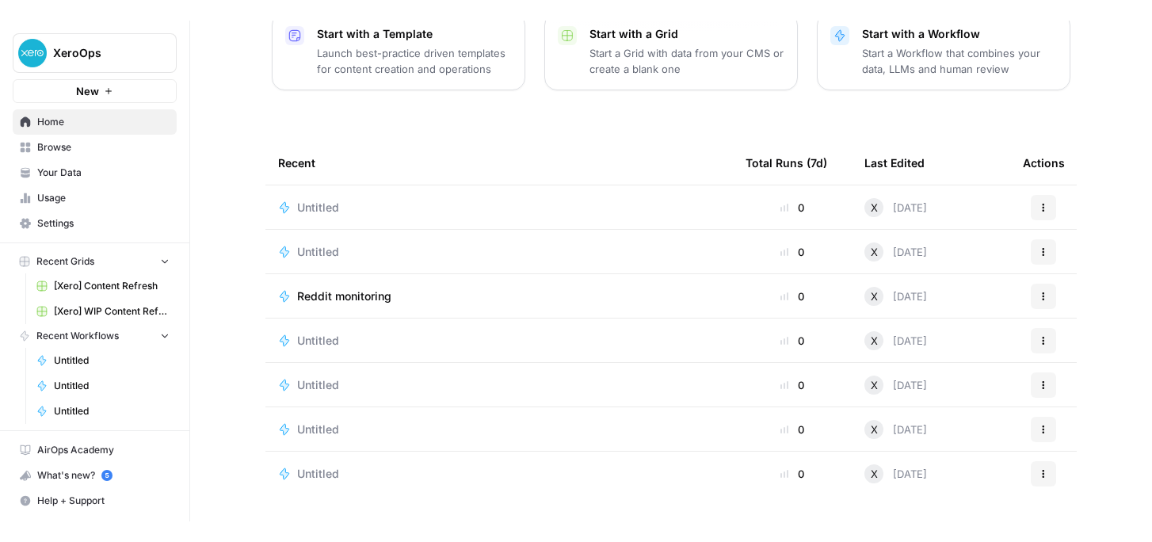
scroll to position [0, 0]
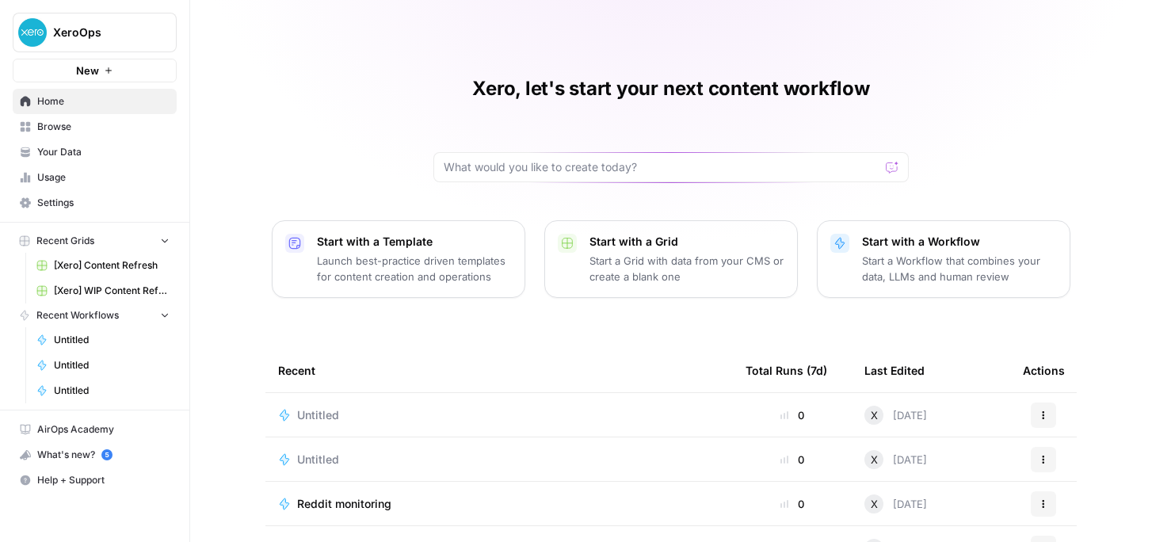
click at [59, 202] on span "Settings" at bounding box center [103, 203] width 132 height 14
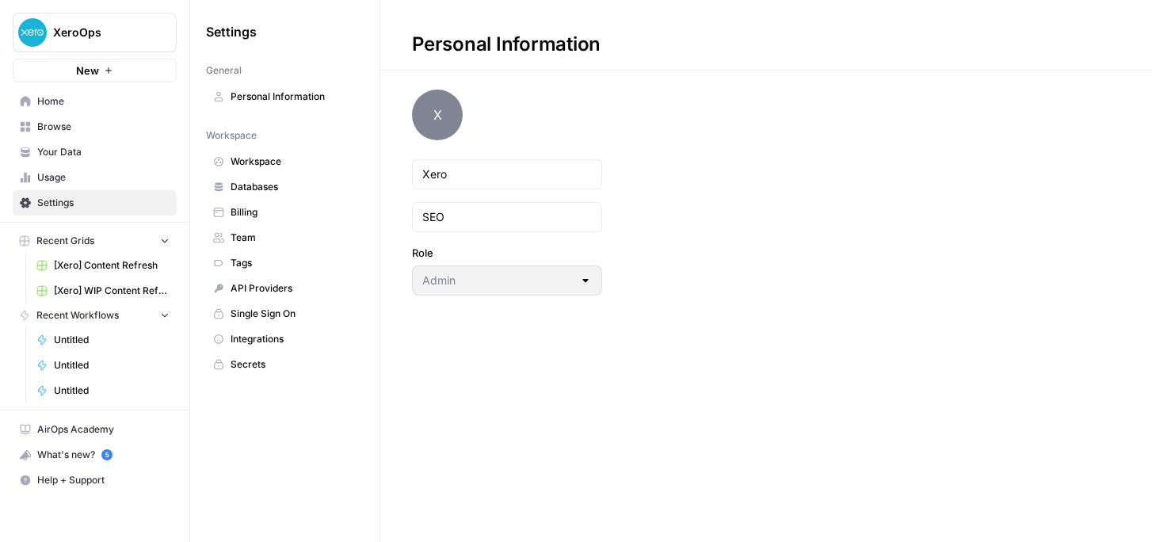
click at [247, 235] on span "Team" at bounding box center [293, 237] width 126 height 14
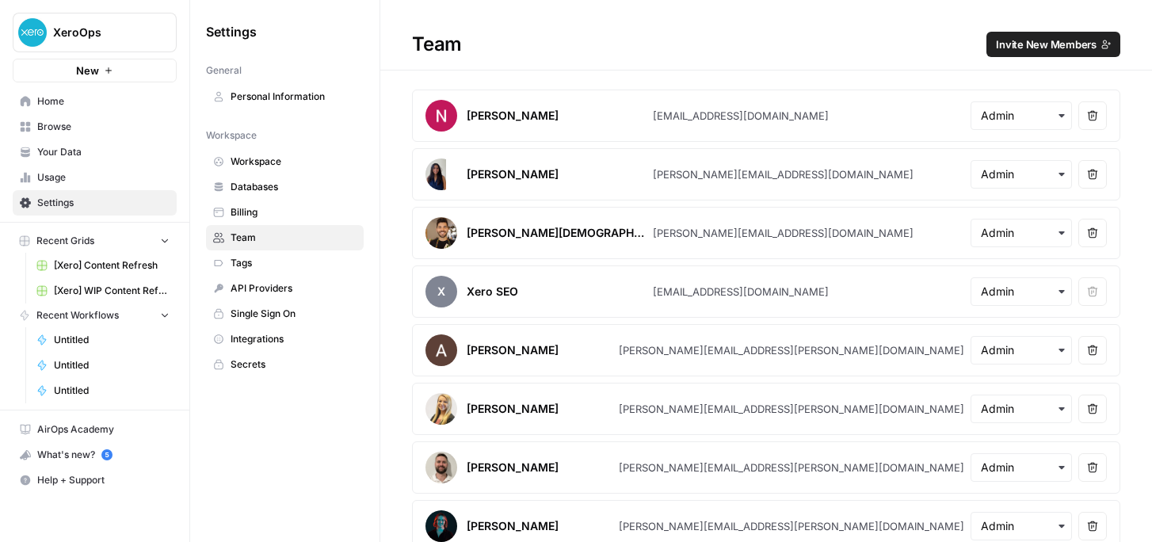
click at [1097, 49] on button "Invite New Members" at bounding box center [1053, 44] width 134 height 25
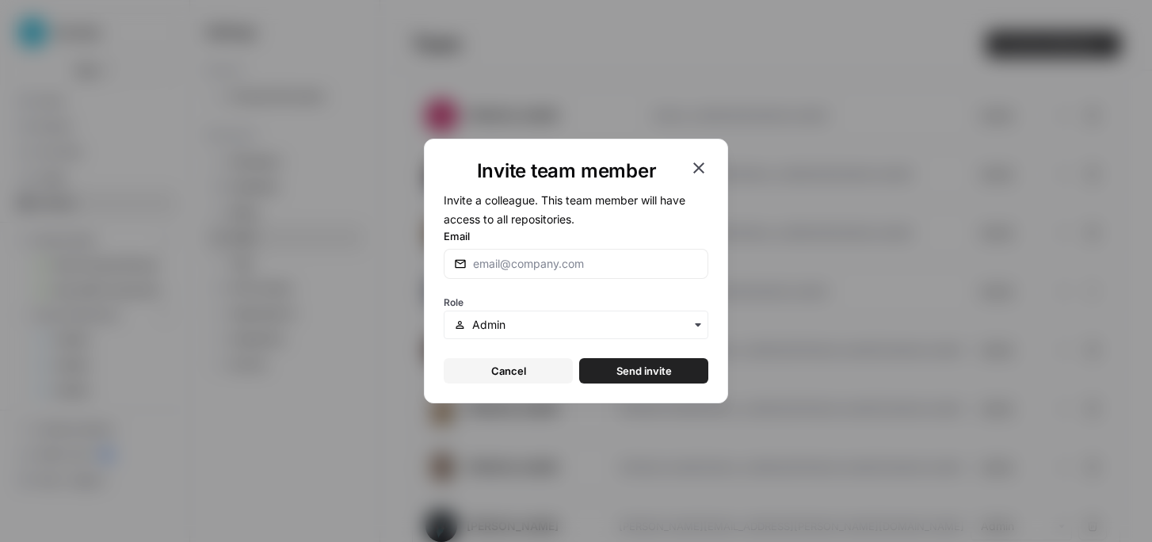
click at [500, 275] on div at bounding box center [576, 264] width 265 height 30
type input "[PERSON_NAME][DOMAIN_NAME][EMAIL_ADDRESS][PERSON_NAME][DOMAIN_NAME]"
click at [588, 325] on input "text" at bounding box center [585, 325] width 226 height 16
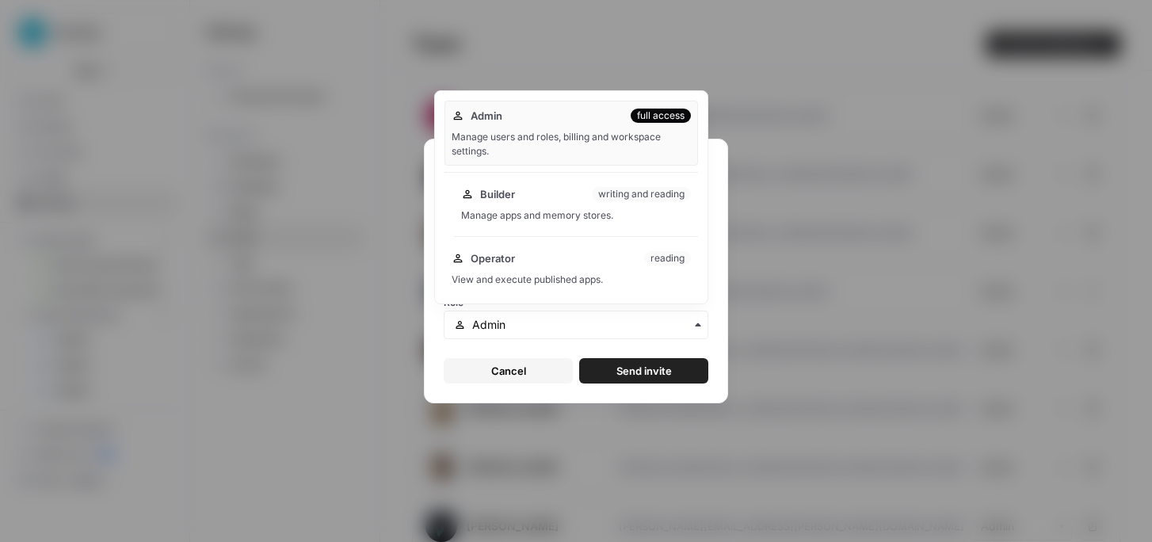
click at [503, 214] on div "Manage apps and memory stores." at bounding box center [576, 215] width 230 height 14
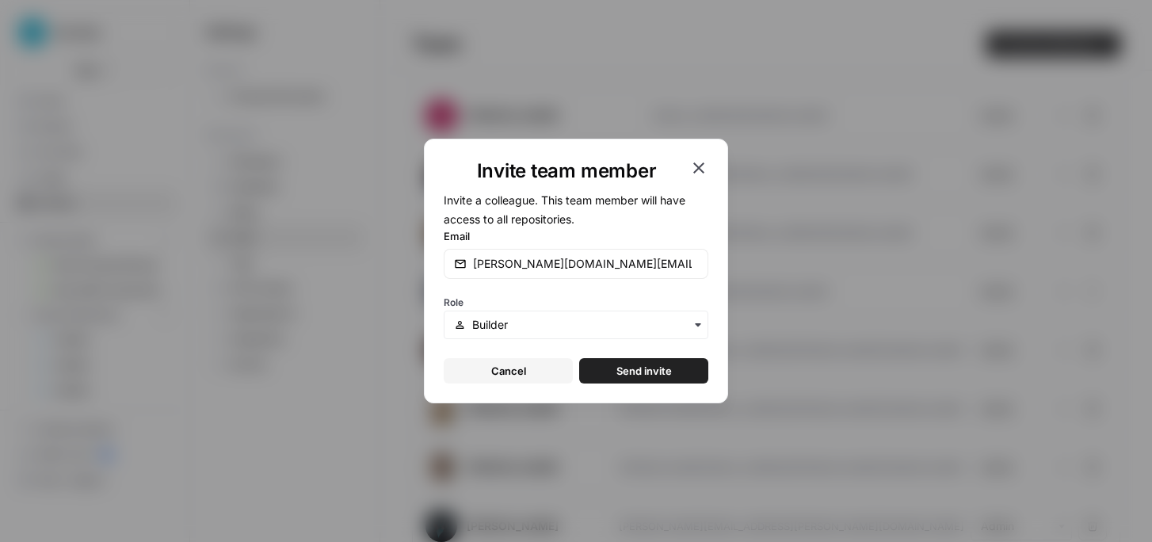
click at [631, 375] on span "Send invite" at bounding box center [643, 371] width 55 height 16
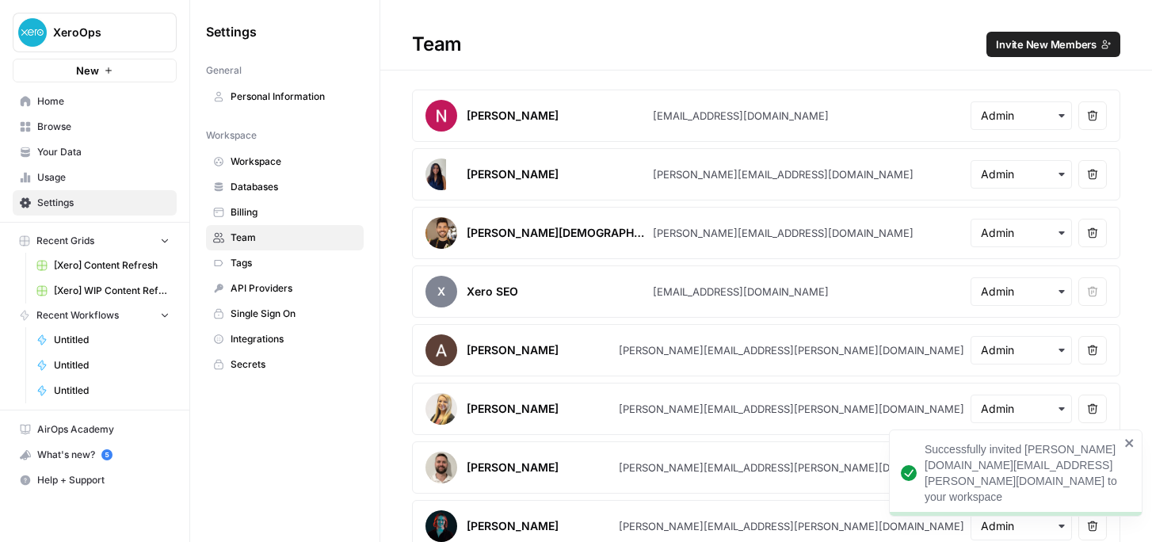
click at [1041, 38] on span "Invite New Members" at bounding box center [1046, 44] width 101 height 16
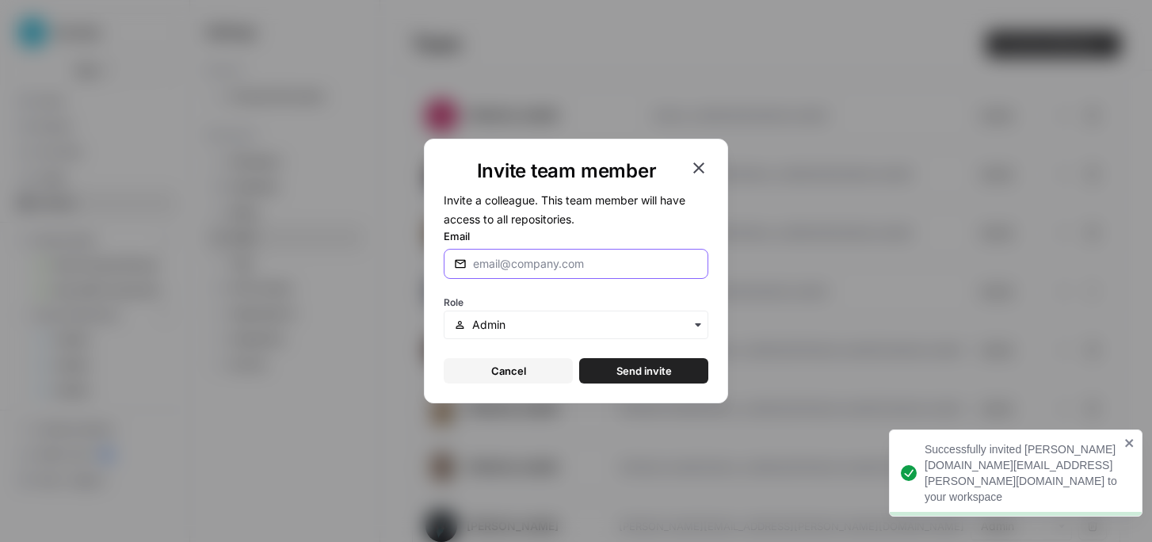
click at [562, 268] on input "Email" at bounding box center [582, 264] width 219 height 16
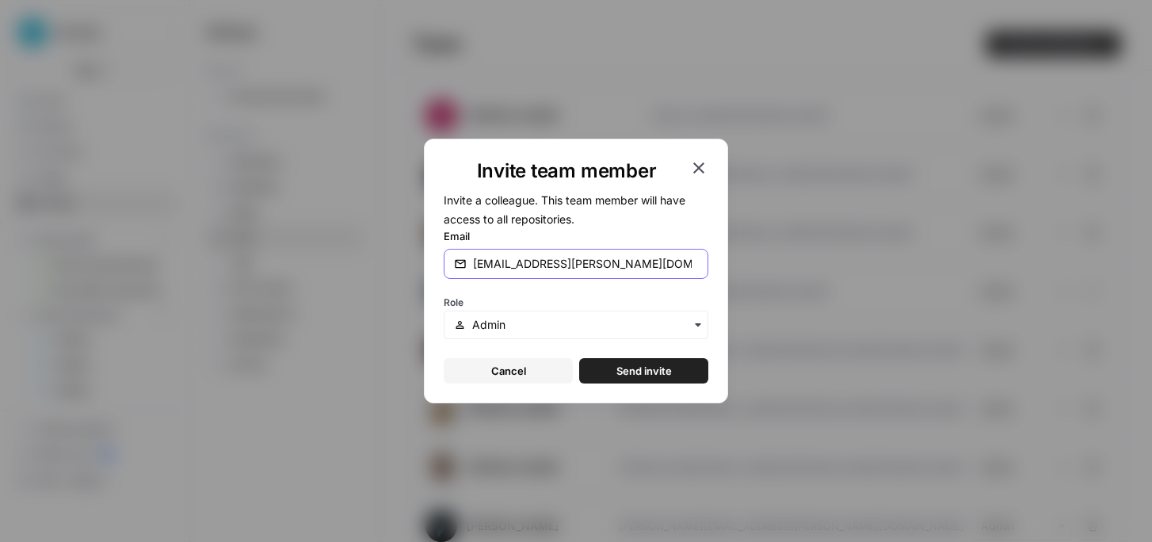
type input "[EMAIL_ADDRESS][PERSON_NAME][DOMAIN_NAME]"
click at [622, 331] on input "text" at bounding box center [585, 325] width 226 height 16
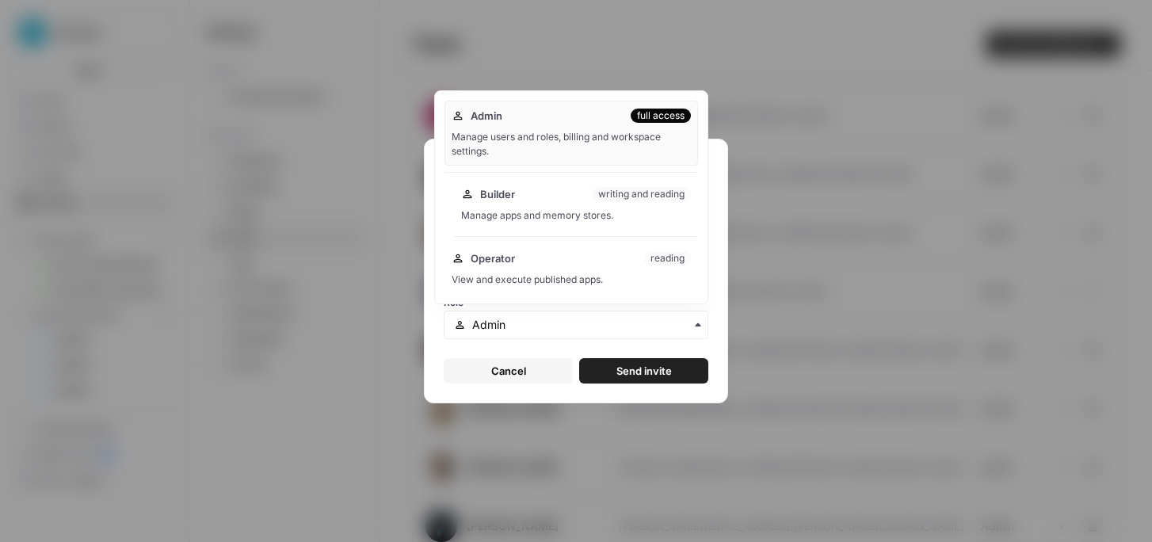
click at [598, 215] on div "Manage apps and memory stores." at bounding box center [576, 215] width 230 height 14
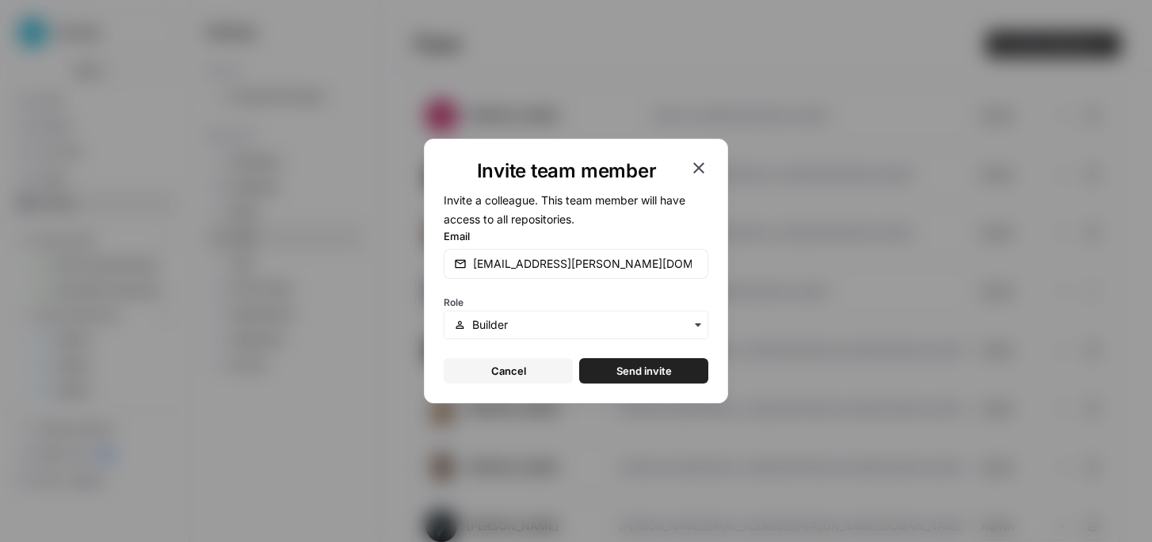
click at [662, 370] on span "Send invite" at bounding box center [643, 371] width 55 height 16
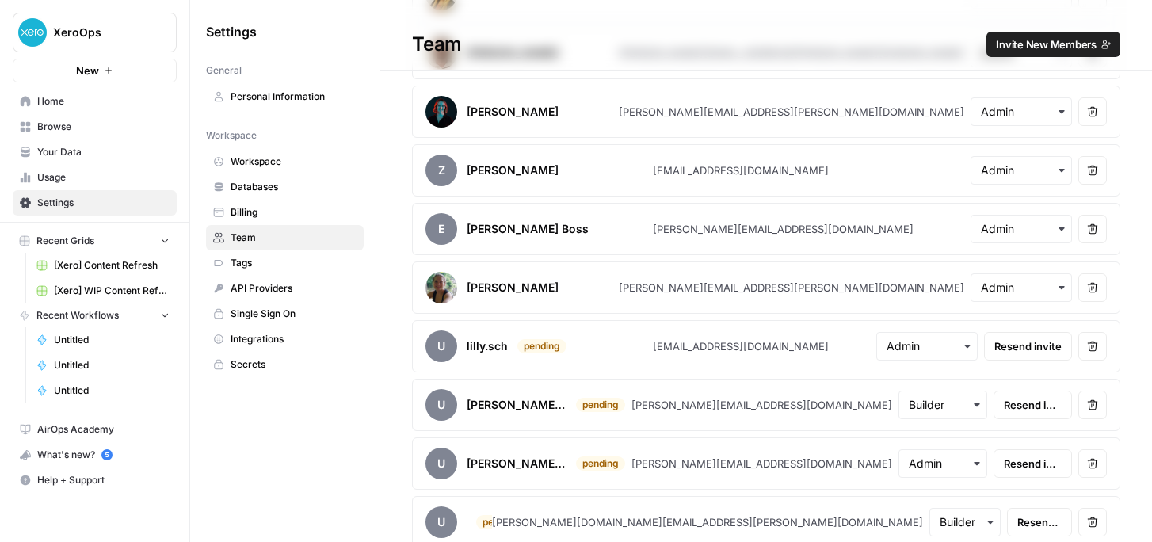
scroll to position [486, 0]
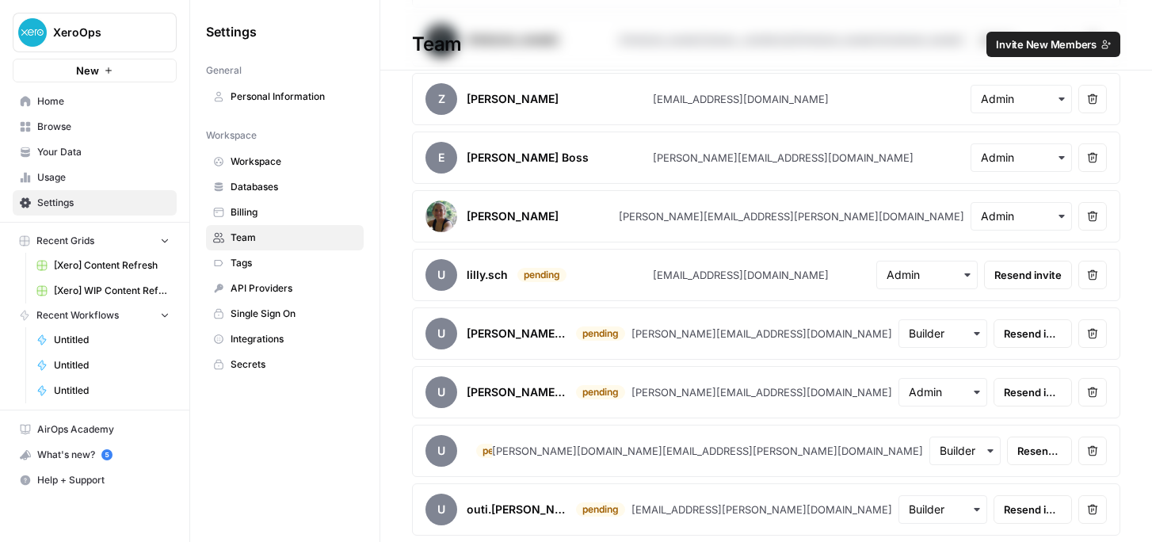
click at [1028, 280] on span "Resend invite" at bounding box center [1027, 275] width 67 height 16
click at [250, 257] on span "Tags" at bounding box center [293, 263] width 126 height 14
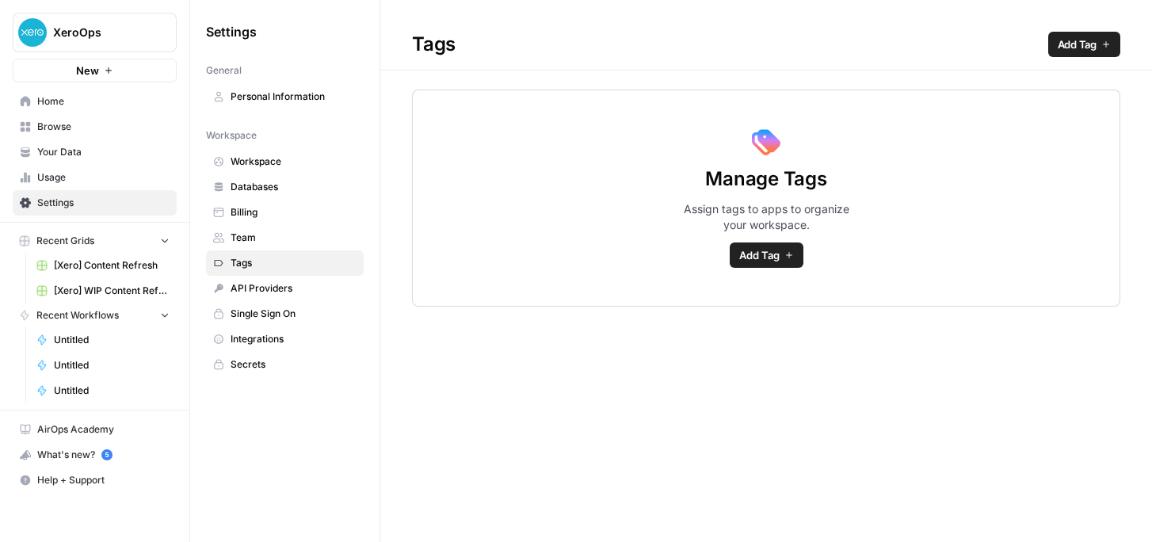
click at [743, 256] on span "Add Tag" at bounding box center [759, 255] width 40 height 16
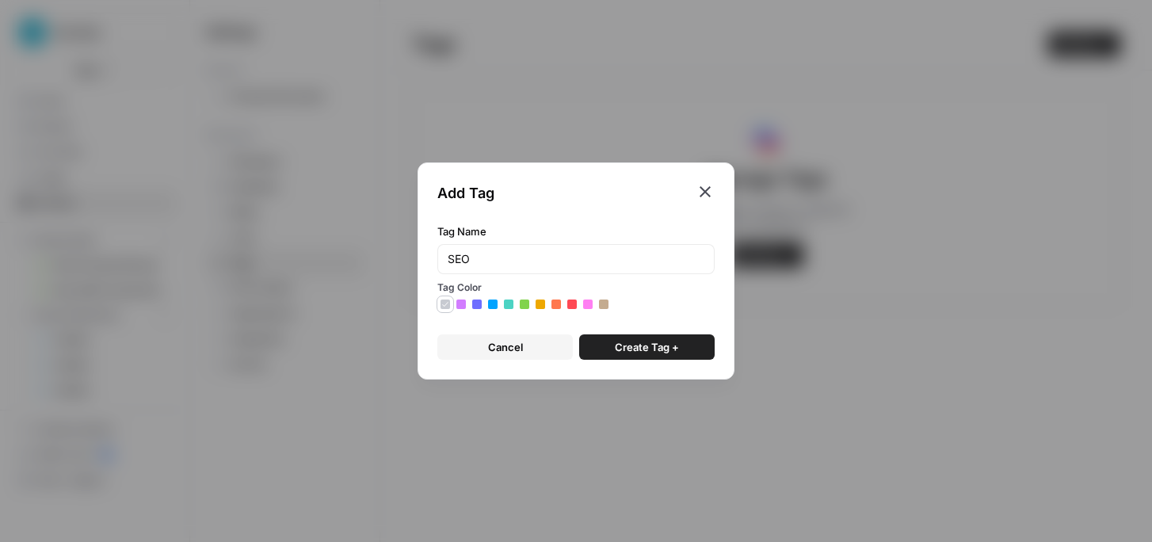
type input "SEO"
click at [461, 305] on icon at bounding box center [461, 304] width 6 height 5
click at [675, 349] on span "Create Tag +" at bounding box center [647, 347] width 64 height 16
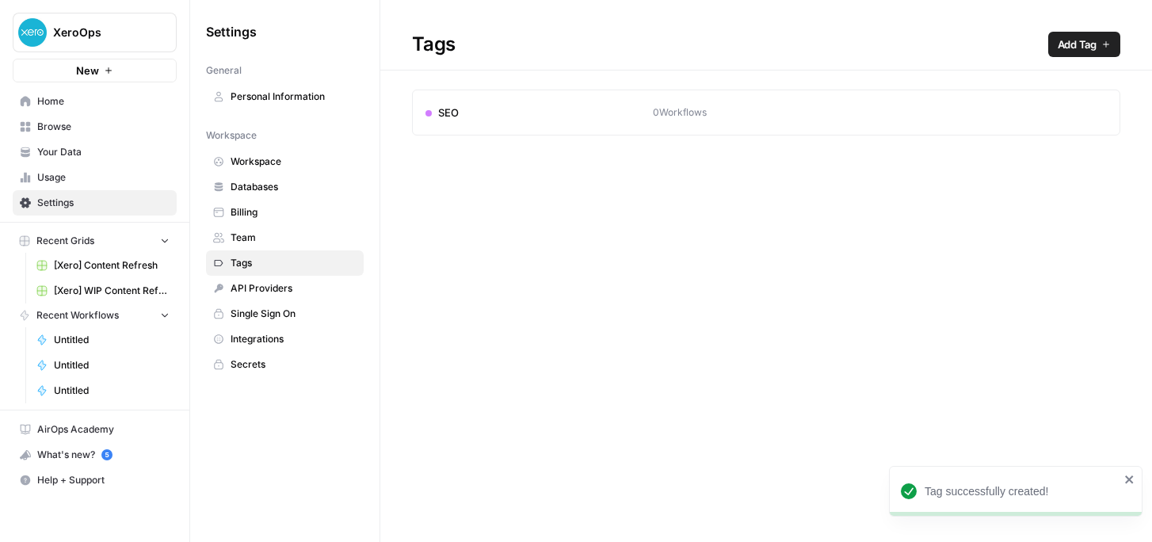
click at [1066, 40] on span "Add Tag" at bounding box center [1076, 44] width 39 height 16
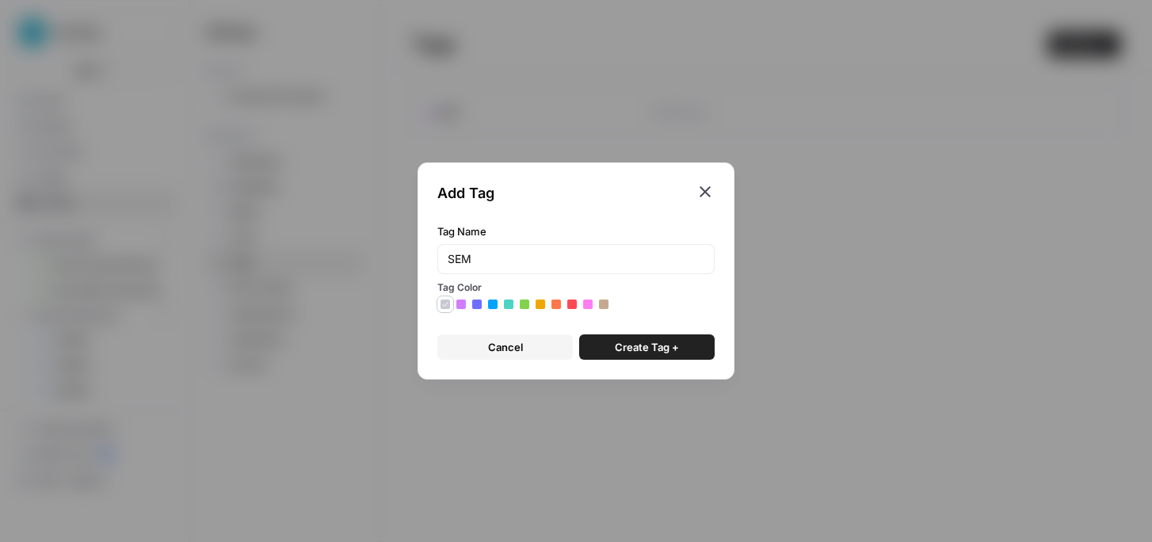
type input "SEM"
click at [523, 306] on icon at bounding box center [524, 304] width 8 height 8
click at [646, 345] on span "Create Tag +" at bounding box center [647, 347] width 64 height 16
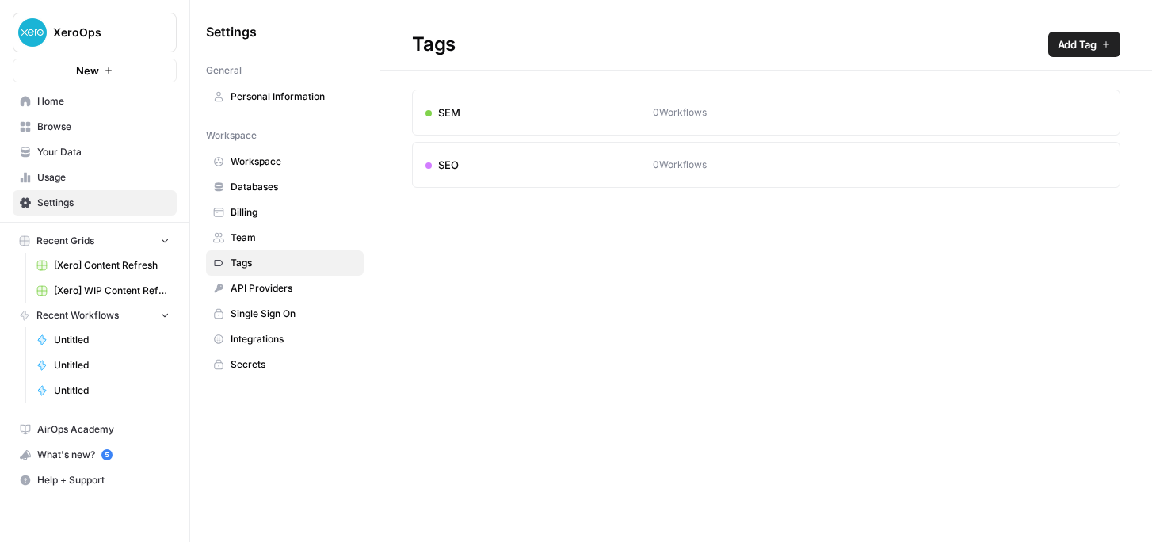
click at [63, 102] on span "Home" at bounding box center [103, 101] width 132 height 14
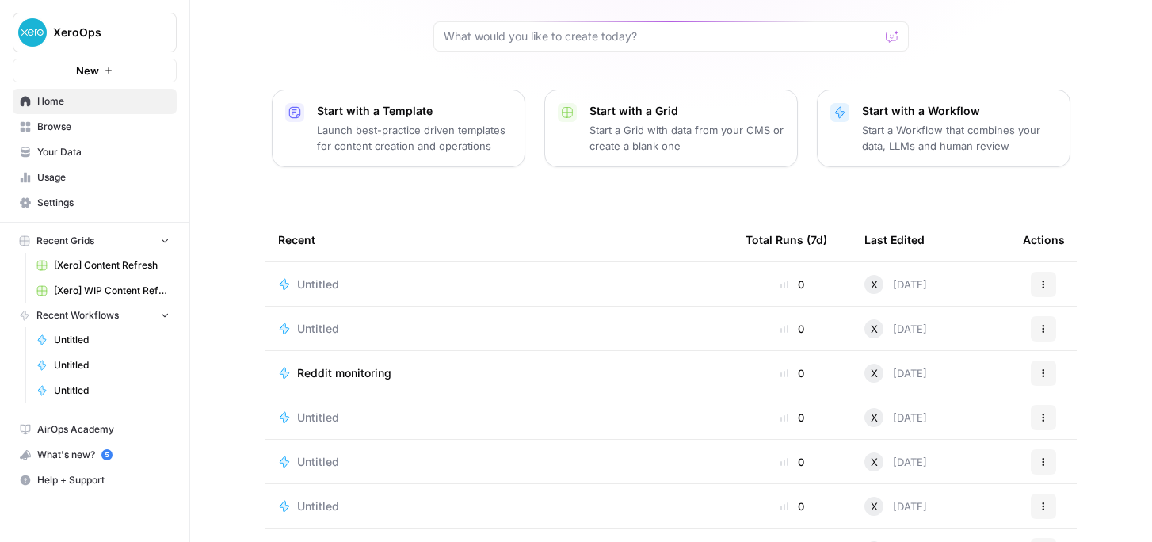
scroll to position [139, 0]
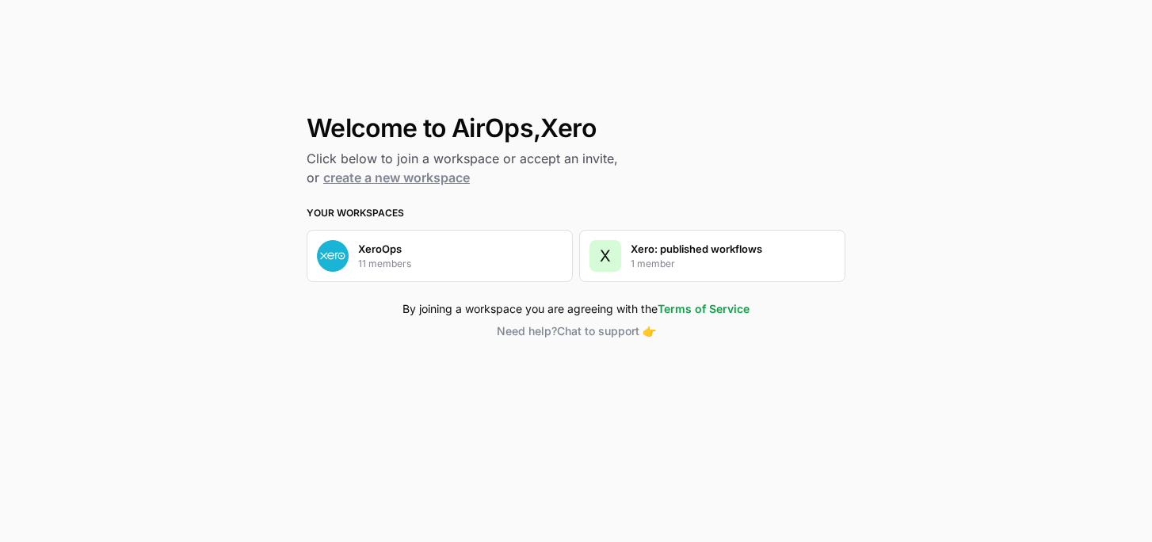
click at [475, 261] on div "XeroOps 11 members" at bounding box center [440, 256] width 266 height 52
